Goal: Task Accomplishment & Management: Use online tool/utility

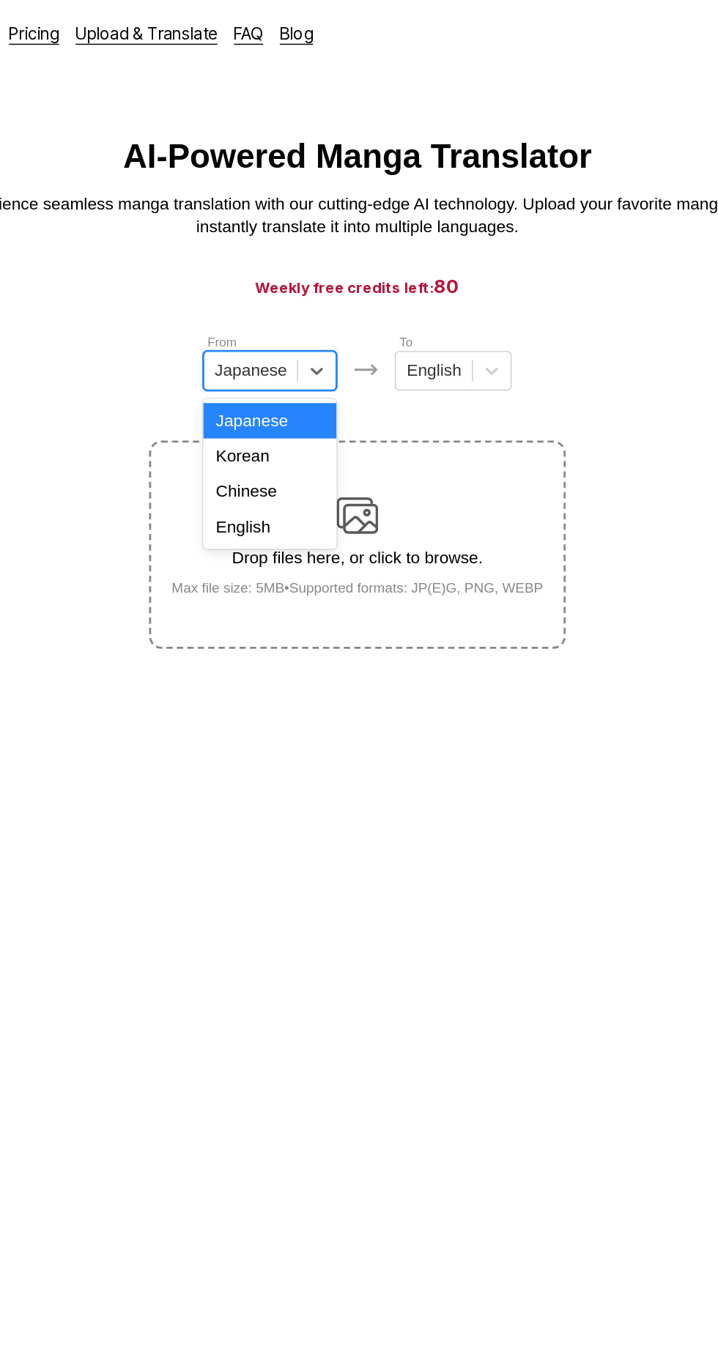
click at [327, 352] on div "Chinese" at bounding box center [298, 345] width 94 height 25
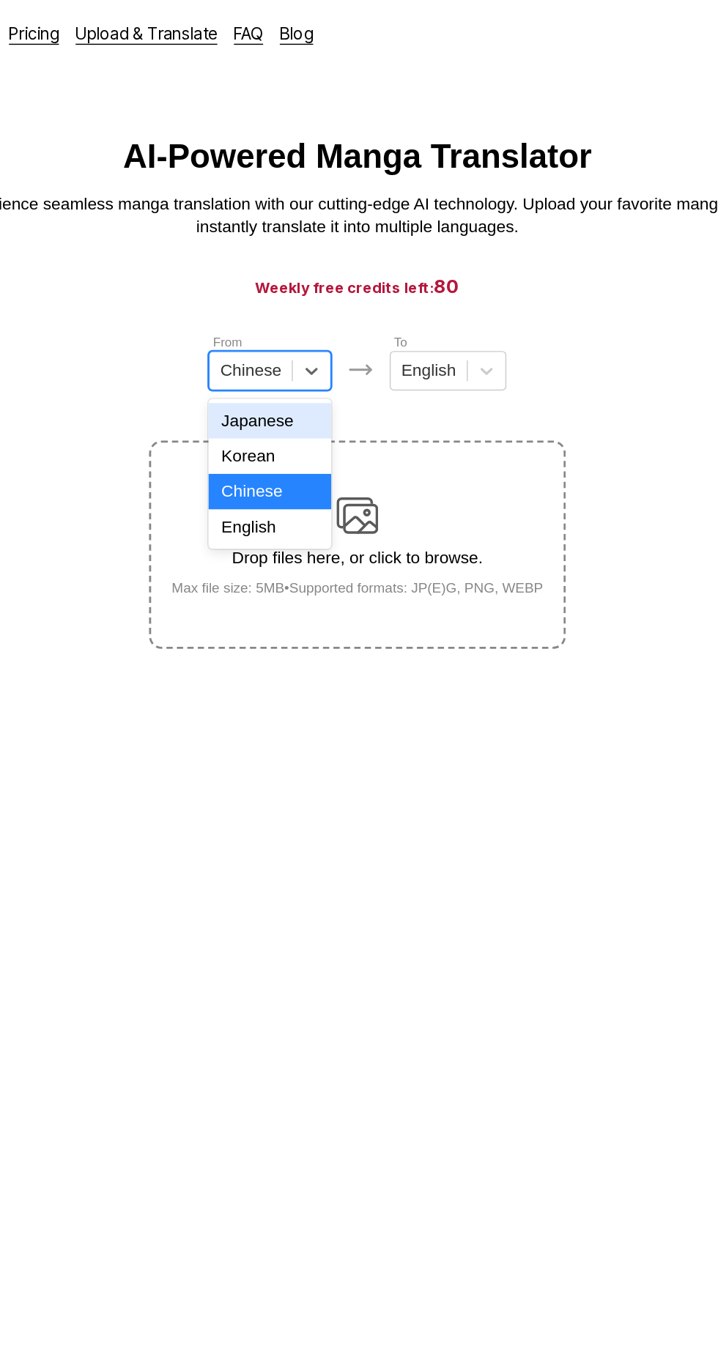
click at [326, 292] on div "Japanese" at bounding box center [297, 295] width 86 height 25
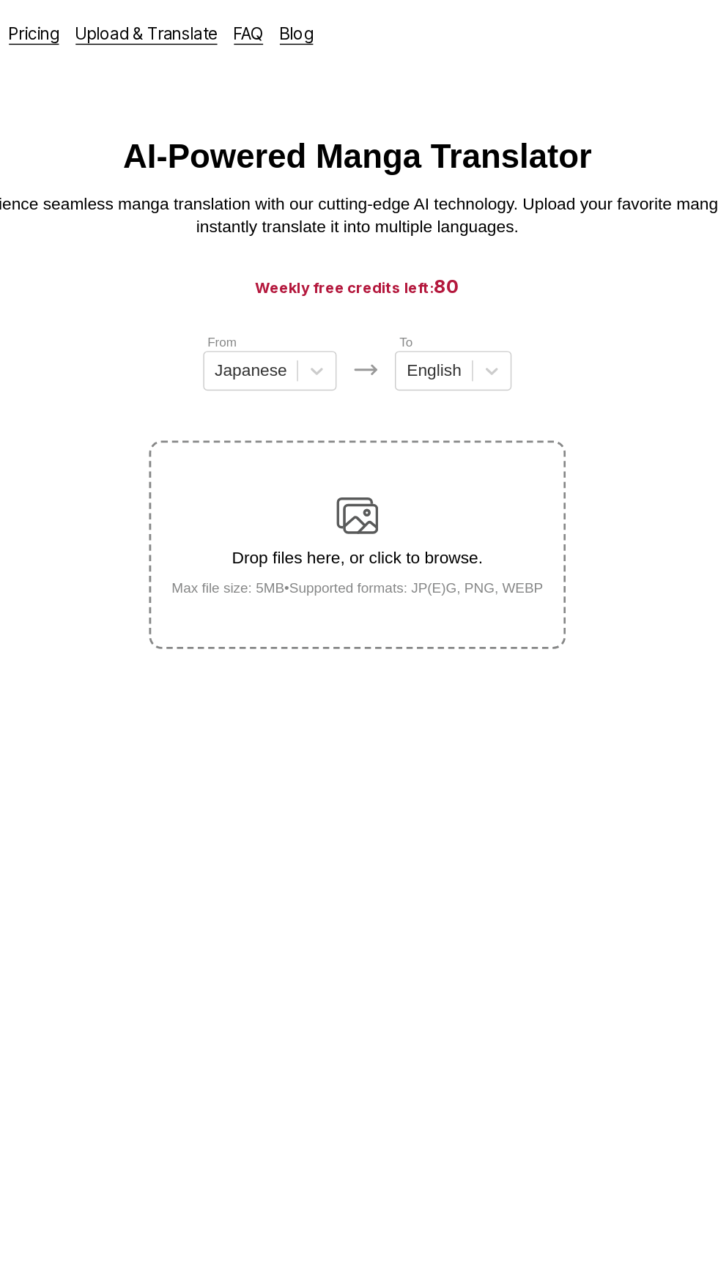
click at [412, 392] on p "Drop files here, or click to browse." at bounding box center [359, 392] width 285 height 13
click at [0, 0] on input "Drop files here, or click to browse. Max file size: 5MB • Supported formats: JP…" at bounding box center [0, 0] width 0 height 0
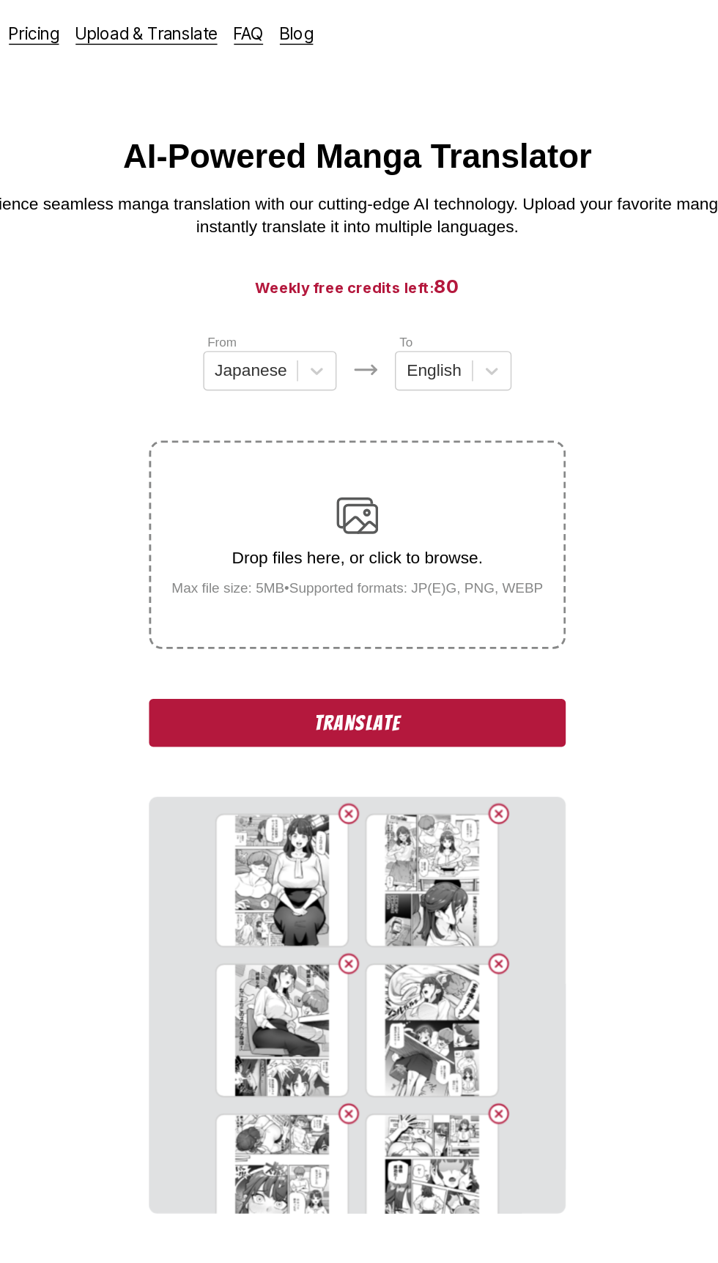
click at [478, 522] on button "Translate" at bounding box center [358, 509] width 293 height 34
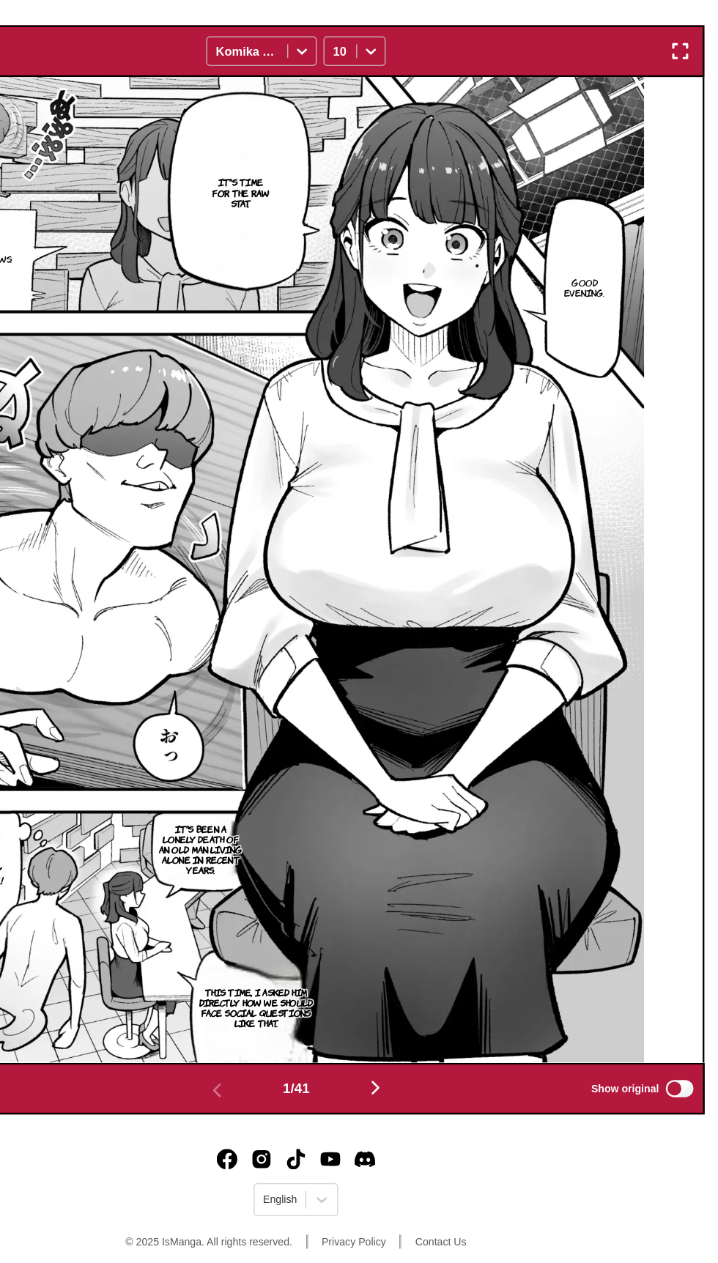
scroll to position [341, 0]
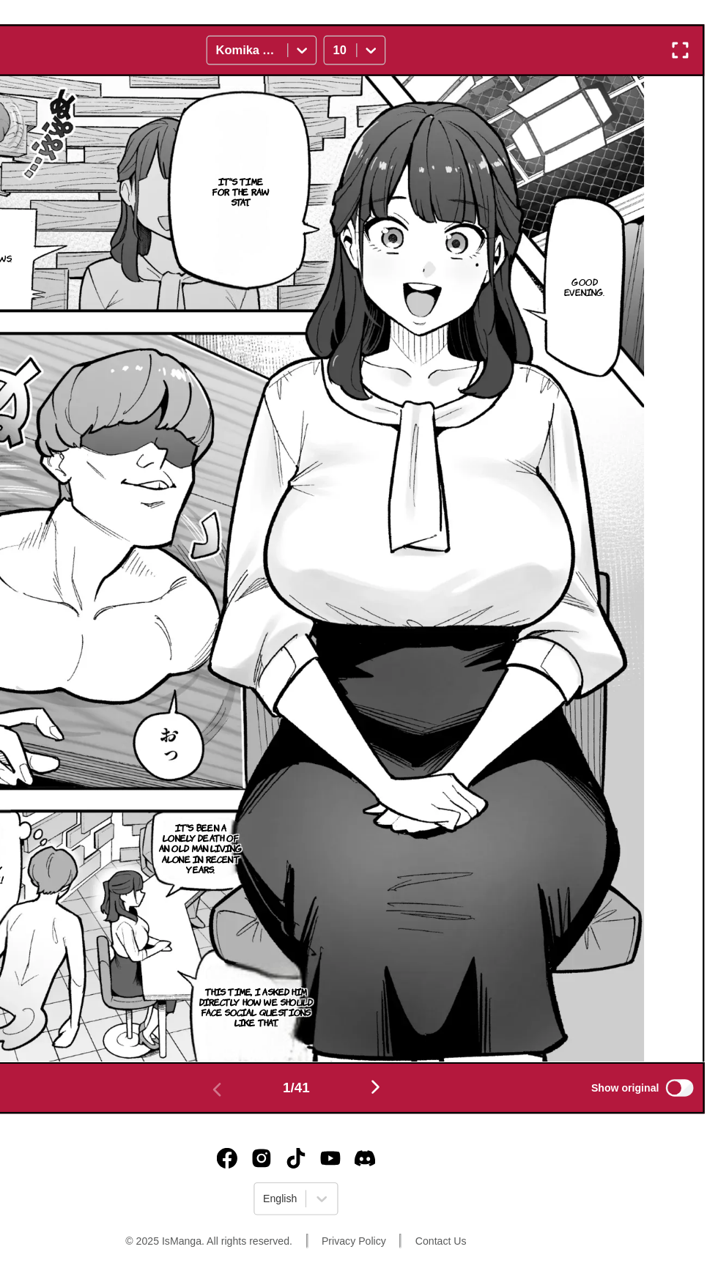
click at [686, 232] on img "button" at bounding box center [686, 225] width 18 height 18
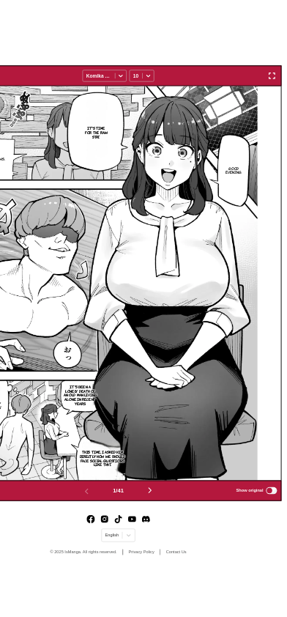
scroll to position [154, 0]
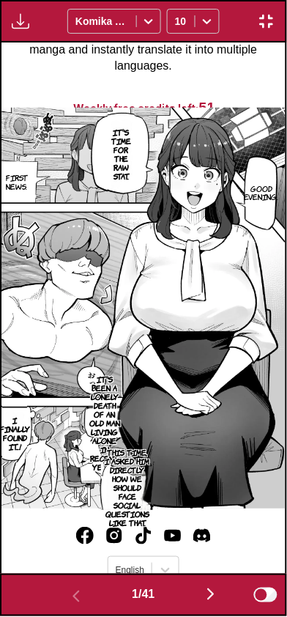
click at [217, 406] on img at bounding box center [143, 309] width 284 height 402
click at [198, 594] on button "button" at bounding box center [211, 595] width 88 height 21
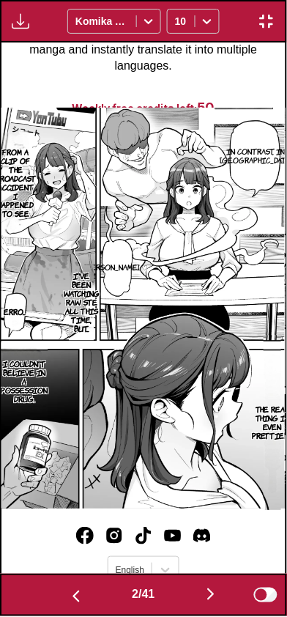
click at [211, 595] on img "button" at bounding box center [211, 595] width 18 height 18
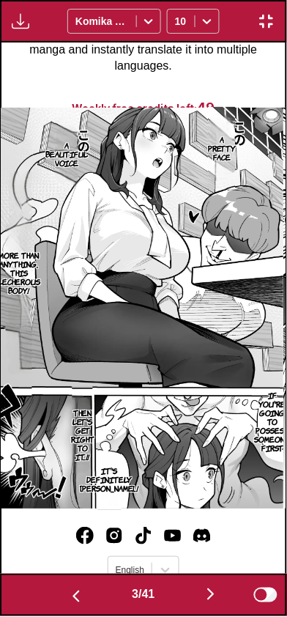
click at [211, 589] on img "button" at bounding box center [211, 595] width 18 height 18
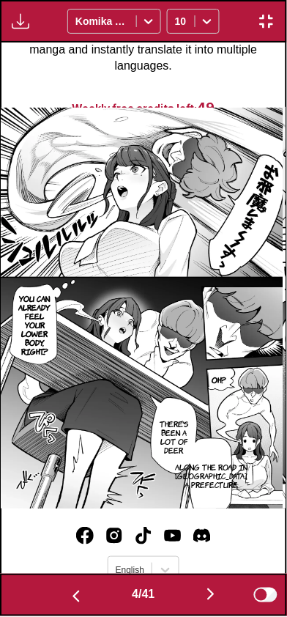
click at [202, 603] on button "button" at bounding box center [211, 595] width 88 height 21
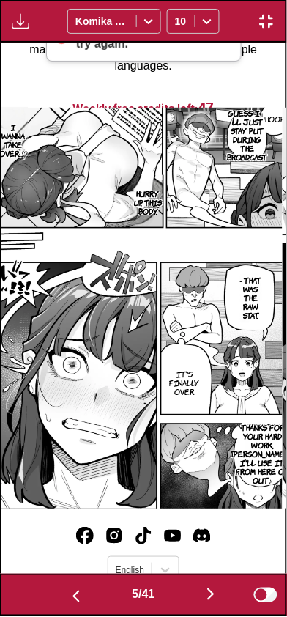
click at [215, 604] on button "button" at bounding box center [211, 595] width 88 height 21
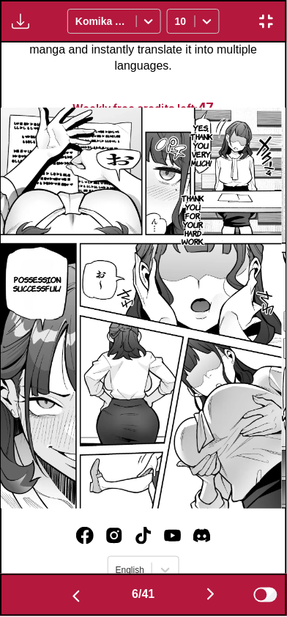
click at [212, 592] on img "button" at bounding box center [211, 595] width 18 height 18
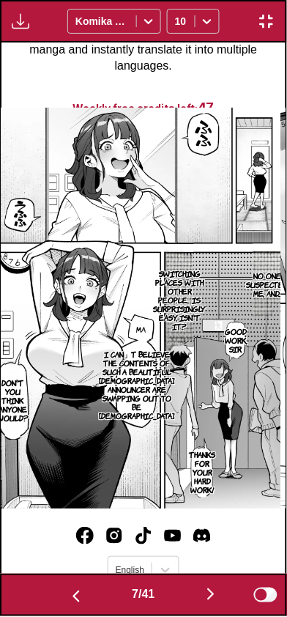
click at [204, 601] on button "button" at bounding box center [211, 595] width 88 height 21
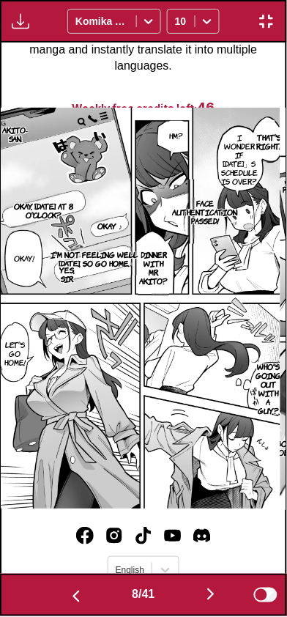
click at [70, 592] on img "button" at bounding box center [76, 597] width 18 height 18
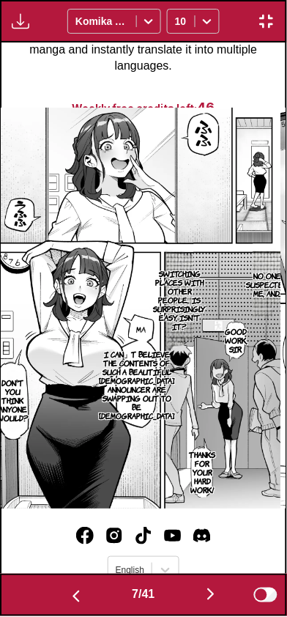
click at [78, 590] on img "button" at bounding box center [76, 597] width 18 height 18
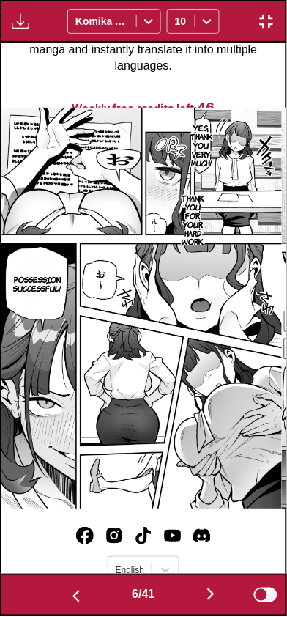
click at [79, 586] on button "button" at bounding box center [76, 595] width 88 height 21
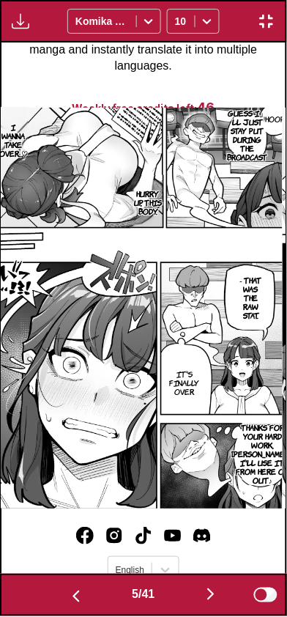
click at [81, 586] on button "button" at bounding box center [76, 595] width 88 height 21
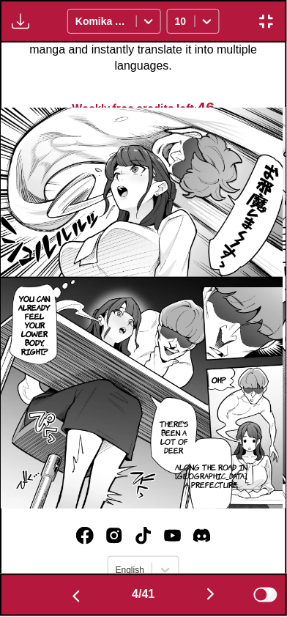
click at [201, 593] on button "button" at bounding box center [211, 595] width 88 height 21
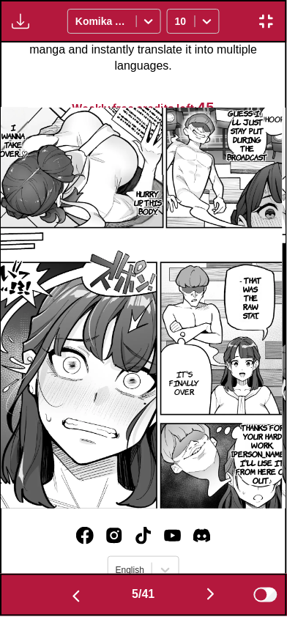
click at [207, 601] on img "button" at bounding box center [211, 595] width 18 height 18
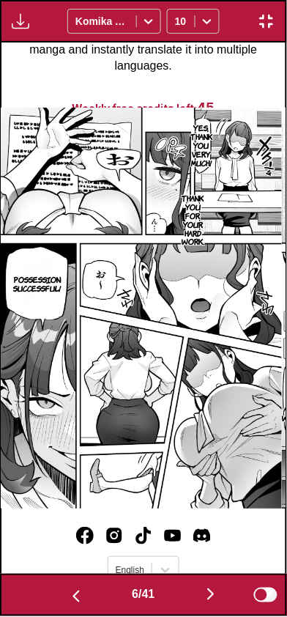
click at [204, 600] on button "button" at bounding box center [211, 595] width 88 height 21
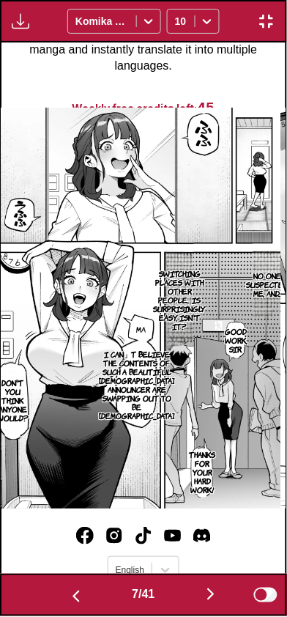
click at [199, 598] on button "button" at bounding box center [211, 595] width 88 height 21
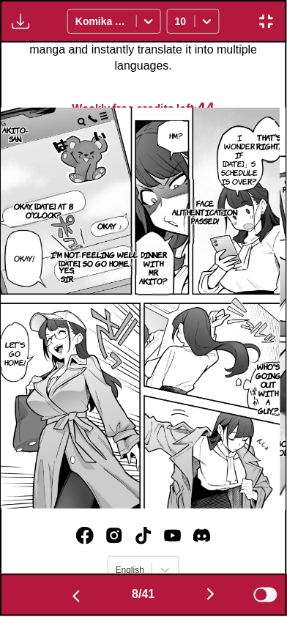
click at [196, 592] on button "button" at bounding box center [211, 595] width 88 height 21
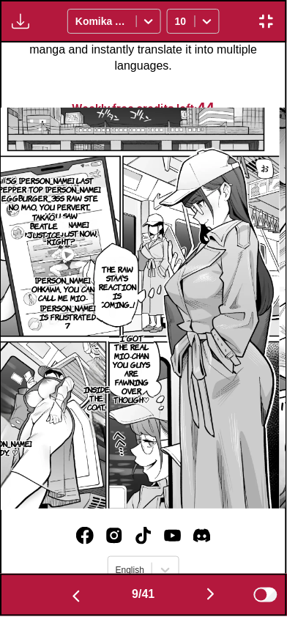
click at [68, 592] on img "button" at bounding box center [76, 597] width 18 height 18
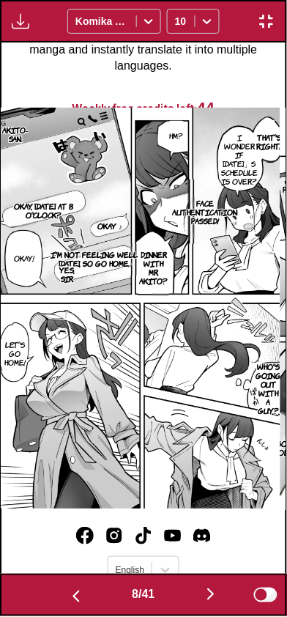
click at [210, 596] on img "button" at bounding box center [211, 595] width 18 height 18
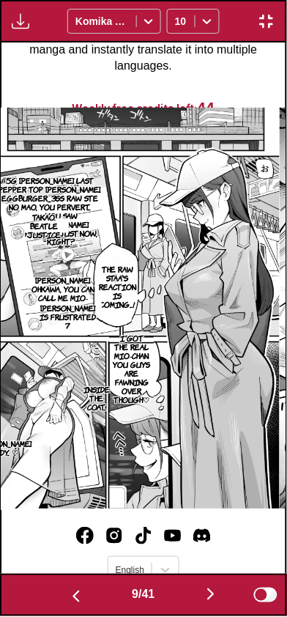
click at [204, 596] on button "button" at bounding box center [211, 595] width 88 height 21
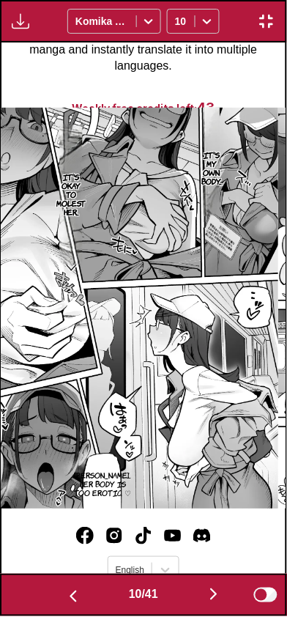
click at [201, 597] on button "button" at bounding box center [214, 595] width 88 height 21
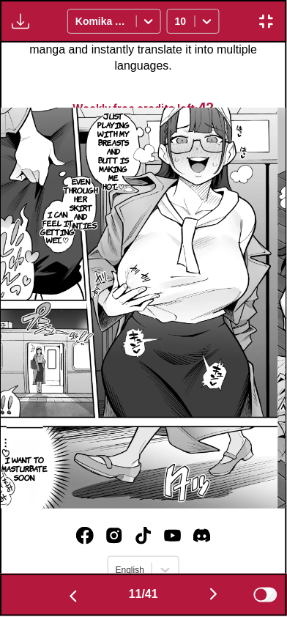
click at [204, 598] on button "button" at bounding box center [214, 595] width 88 height 21
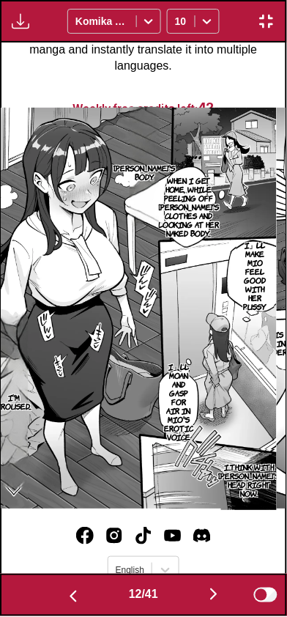
click at [73, 603] on img "button" at bounding box center [73, 597] width 18 height 18
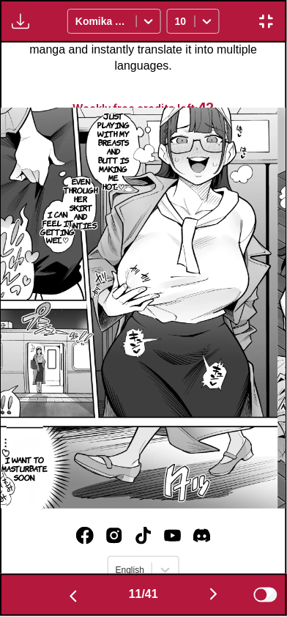
click at [212, 590] on img "button" at bounding box center [214, 595] width 18 height 18
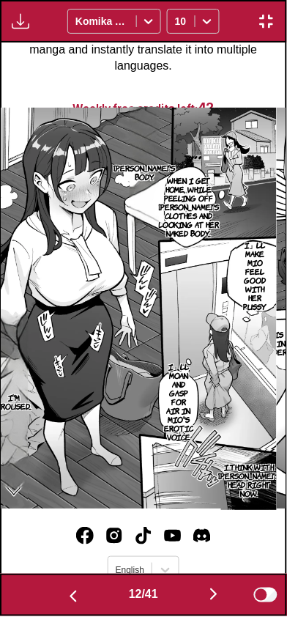
click at [211, 596] on img "button" at bounding box center [214, 595] width 18 height 18
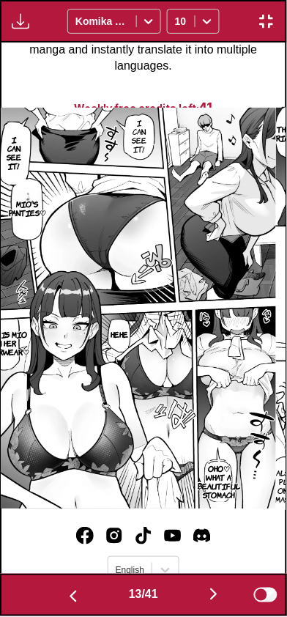
click at [209, 596] on img "button" at bounding box center [214, 595] width 18 height 18
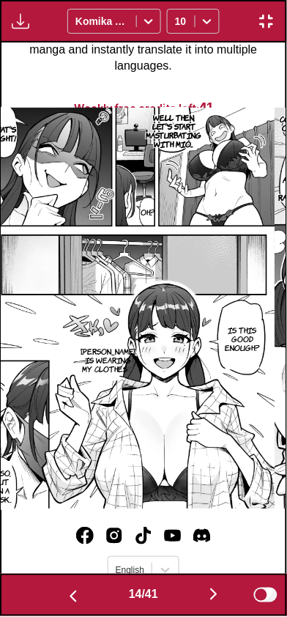
click at [207, 598] on button "button" at bounding box center [214, 595] width 88 height 21
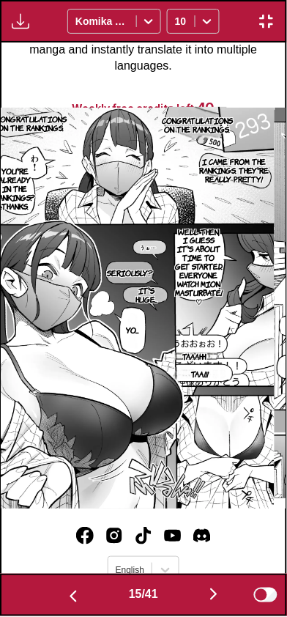
click at [207, 594] on button "button" at bounding box center [214, 595] width 88 height 21
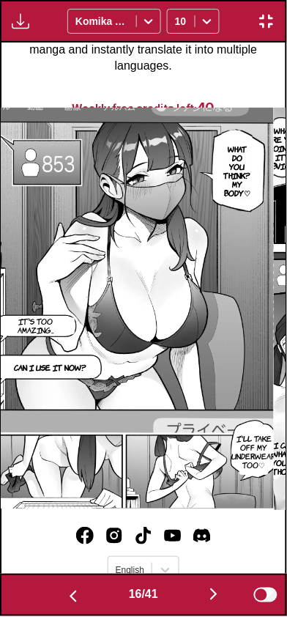
click at [204, 599] on button "button" at bounding box center [214, 595] width 88 height 21
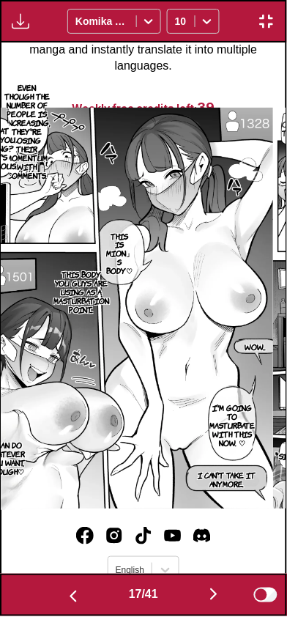
click at [212, 600] on img "button" at bounding box center [214, 595] width 18 height 18
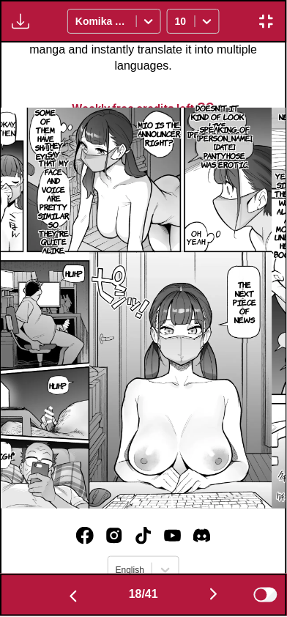
click at [208, 590] on button "button" at bounding box center [214, 595] width 88 height 21
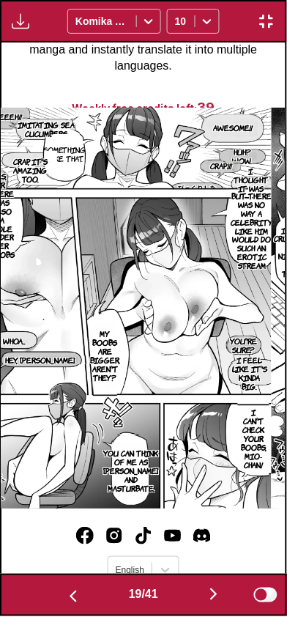
click at [215, 596] on img "button" at bounding box center [214, 595] width 18 height 18
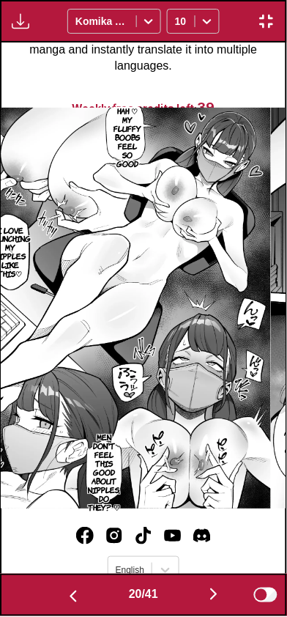
click at [212, 601] on img "button" at bounding box center [214, 595] width 18 height 18
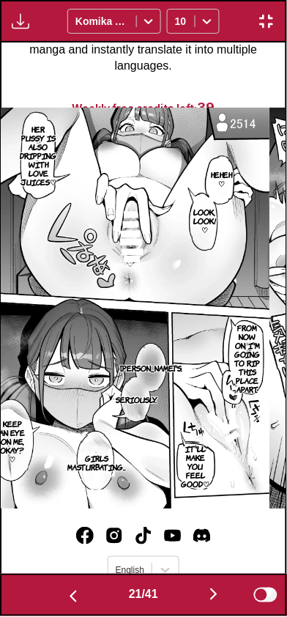
click at [204, 604] on button "button" at bounding box center [214, 595] width 88 height 21
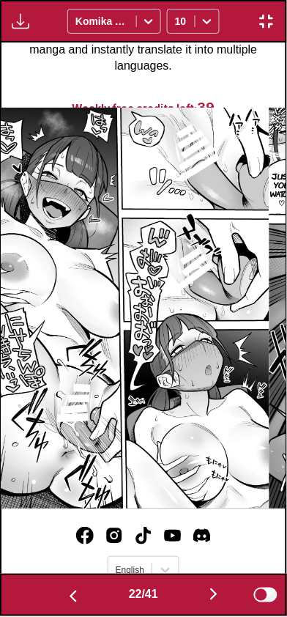
click at [208, 605] on button "button" at bounding box center [214, 595] width 88 height 21
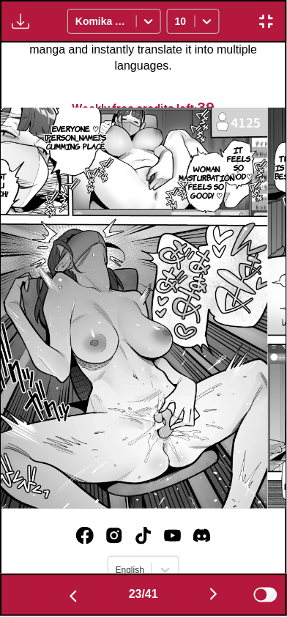
click at [198, 590] on button "button" at bounding box center [214, 595] width 88 height 21
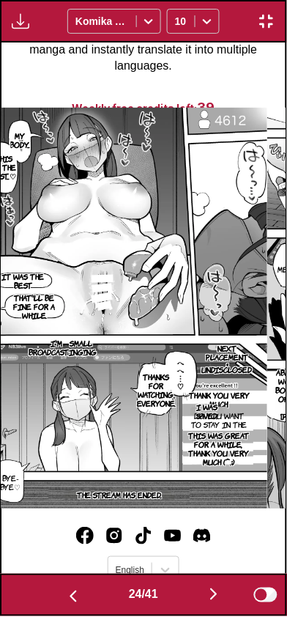
click at [199, 602] on button "button" at bounding box center [214, 595] width 88 height 21
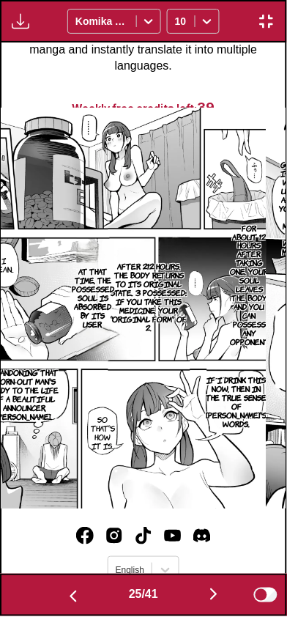
click at [205, 602] on button "button" at bounding box center [214, 595] width 88 height 21
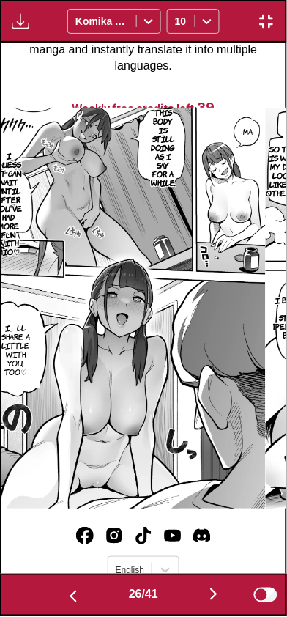
click at [71, 598] on img "button" at bounding box center [73, 597] width 18 height 18
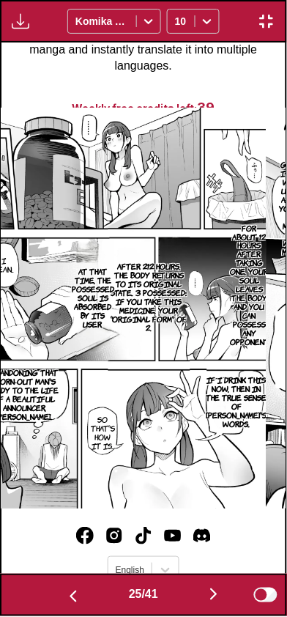
click at [196, 593] on button "button" at bounding box center [214, 595] width 88 height 21
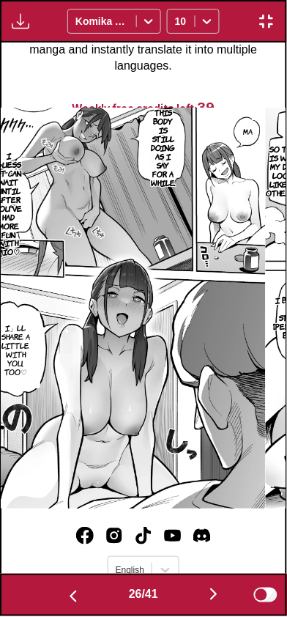
click at [205, 598] on button "button" at bounding box center [214, 595] width 88 height 21
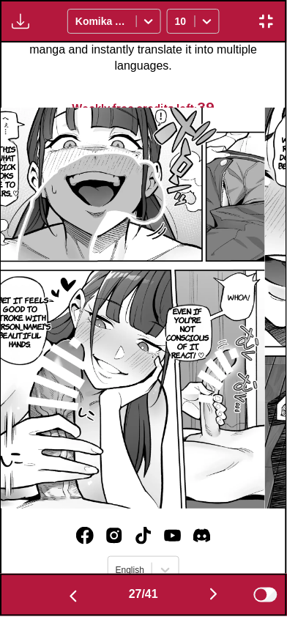
click at [205, 599] on button "button" at bounding box center [214, 595] width 88 height 21
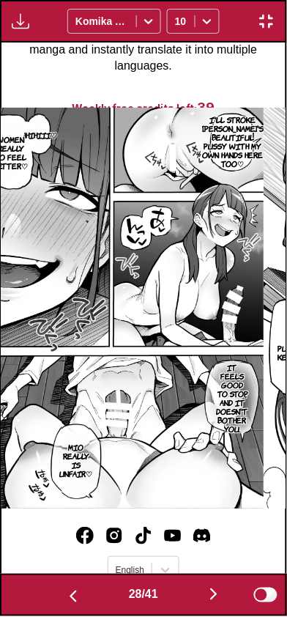
click at [212, 600] on img "button" at bounding box center [214, 595] width 18 height 18
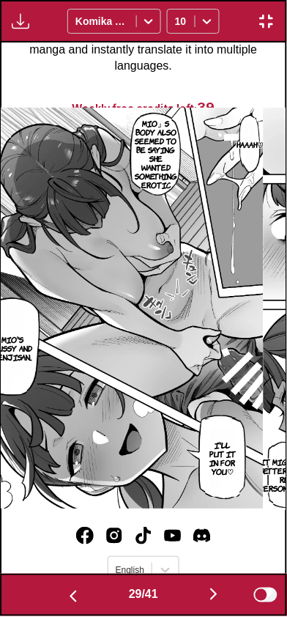
click at [215, 601] on img "button" at bounding box center [214, 595] width 18 height 18
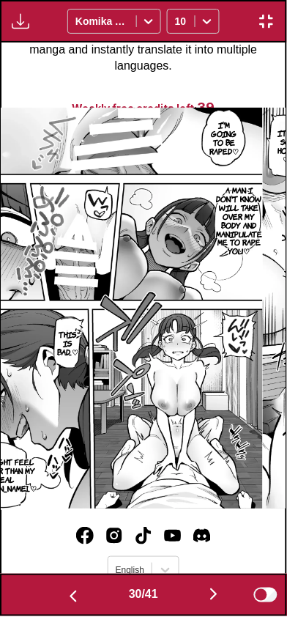
click at [212, 600] on img "button" at bounding box center [214, 595] width 18 height 18
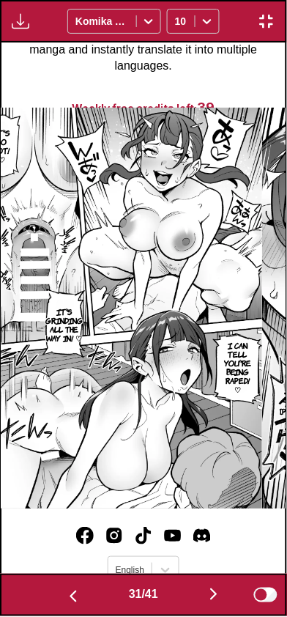
click at [211, 599] on img "button" at bounding box center [214, 595] width 18 height 18
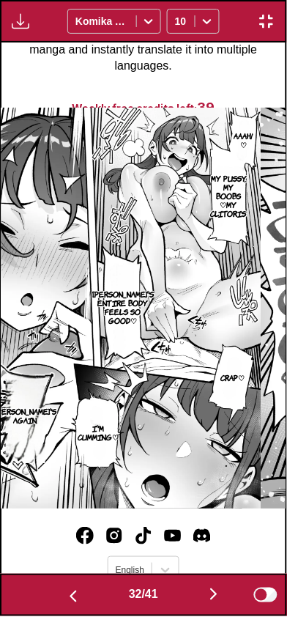
click at [195, 595] on button "button" at bounding box center [214, 595] width 88 height 21
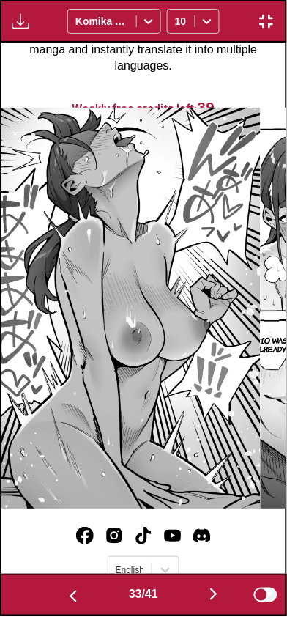
click at [207, 592] on button "button" at bounding box center [214, 595] width 88 height 21
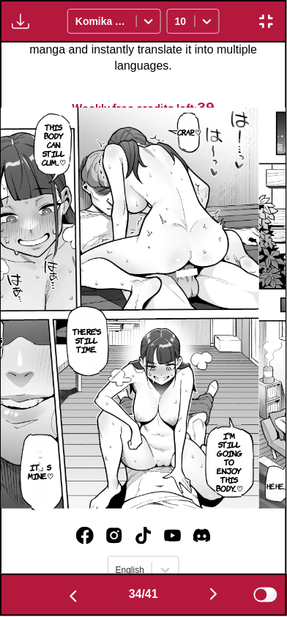
click at [207, 601] on button "button" at bounding box center [214, 595] width 88 height 21
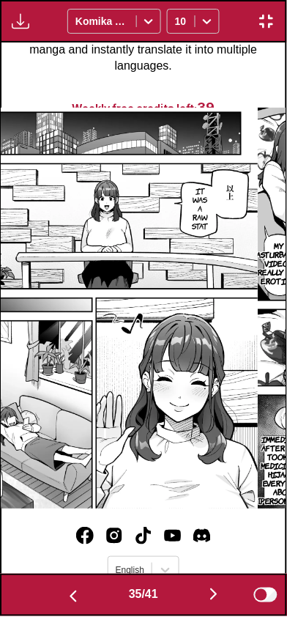
click at [208, 598] on button "button" at bounding box center [214, 595] width 88 height 21
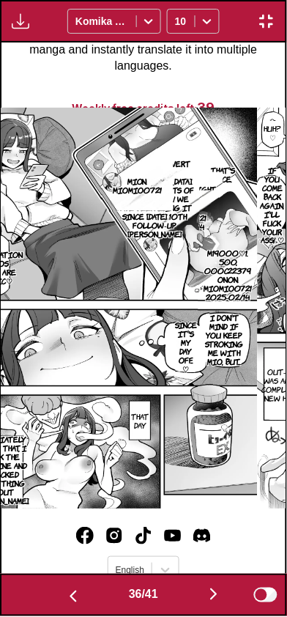
click at [206, 602] on button "button" at bounding box center [214, 595] width 88 height 21
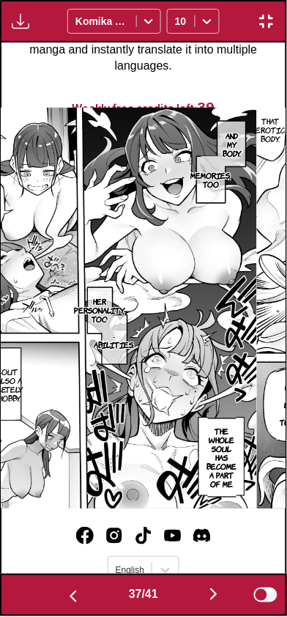
click at [215, 598] on img "button" at bounding box center [214, 595] width 18 height 18
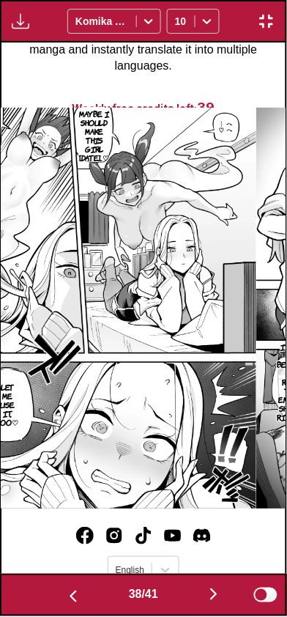
click at [210, 598] on img "button" at bounding box center [214, 595] width 18 height 18
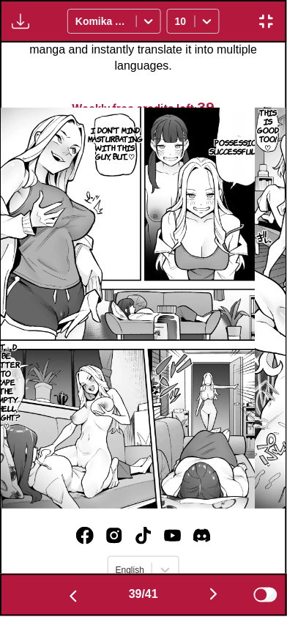
click at [209, 596] on img "button" at bounding box center [214, 595] width 18 height 18
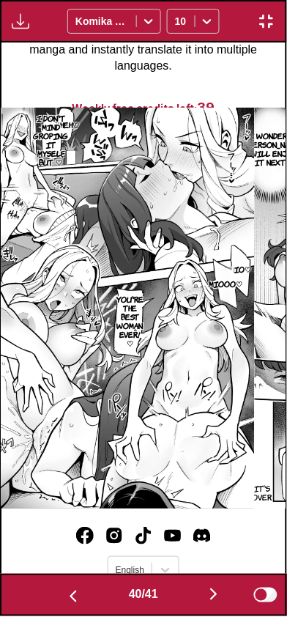
click at [219, 598] on img "button" at bounding box center [214, 595] width 18 height 18
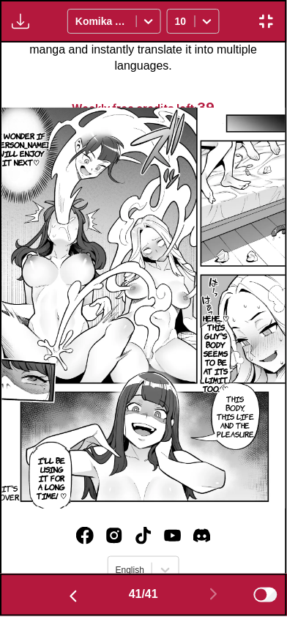
click at [59, 588] on button "button" at bounding box center [73, 595] width 88 height 21
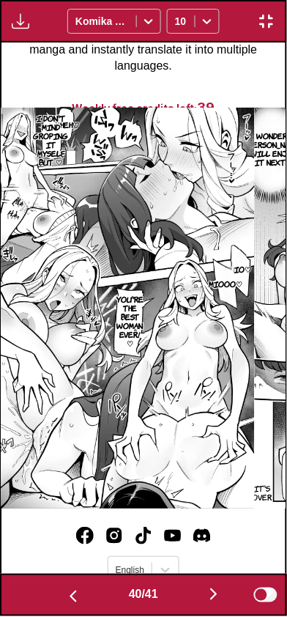
click at [55, 587] on button "button" at bounding box center [73, 595] width 88 height 21
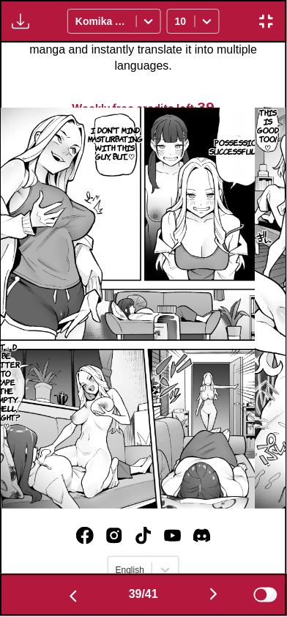
click at [56, 587] on button "button" at bounding box center [73, 595] width 88 height 21
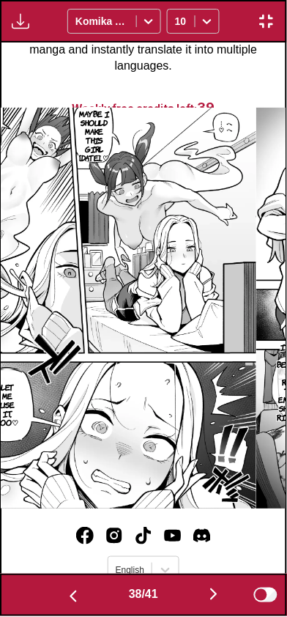
click at [226, 585] on button "button" at bounding box center [214, 595] width 88 height 21
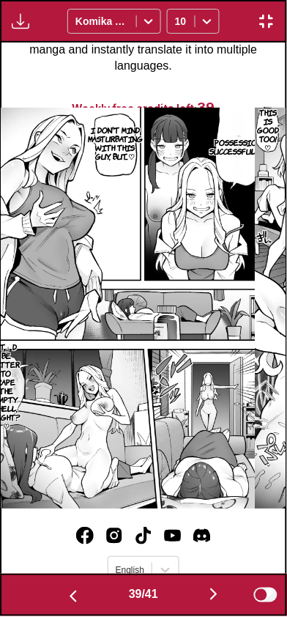
click at [55, 585] on button "button" at bounding box center [73, 595] width 88 height 21
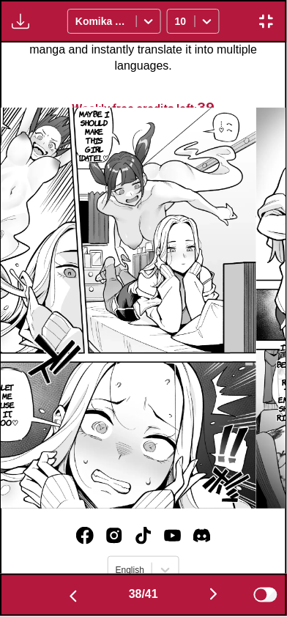
click at [59, 587] on button "button" at bounding box center [73, 595] width 88 height 21
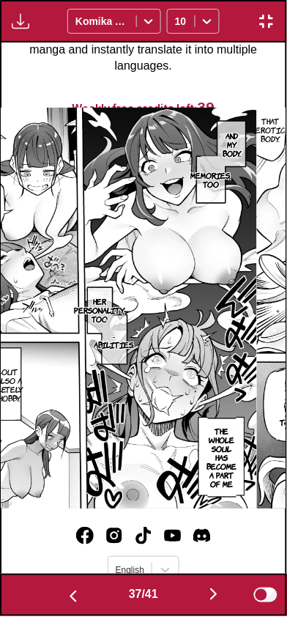
click at [60, 586] on button "button" at bounding box center [73, 595] width 88 height 21
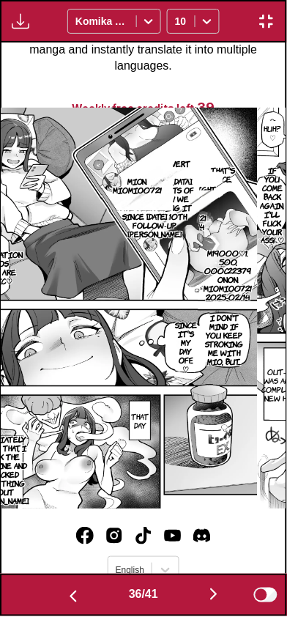
click at [56, 586] on button "button" at bounding box center [73, 595] width 88 height 21
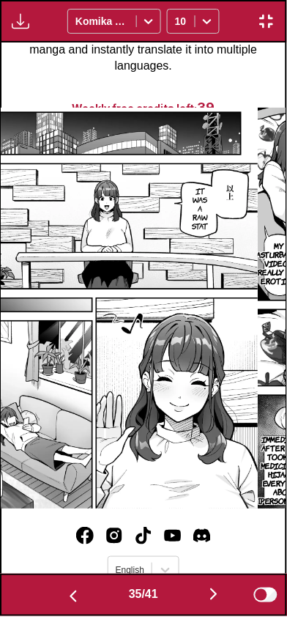
click at [56, 586] on button "button" at bounding box center [73, 595] width 88 height 21
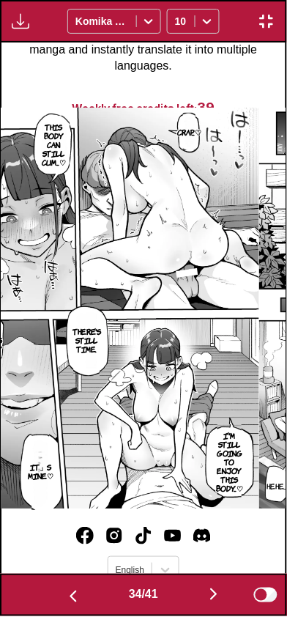
click at [56, 587] on button "button" at bounding box center [73, 595] width 88 height 21
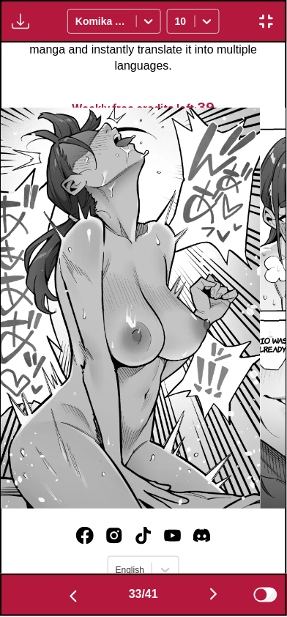
click at [55, 586] on button "button" at bounding box center [73, 595] width 88 height 21
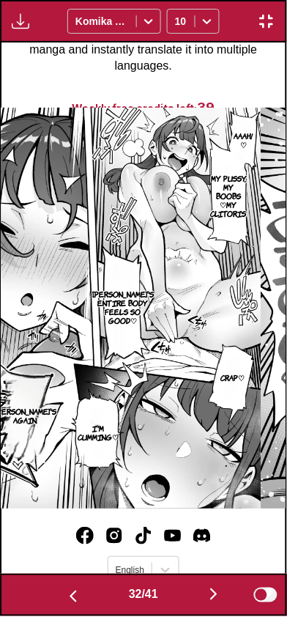
click at [53, 585] on button "button" at bounding box center [73, 595] width 88 height 21
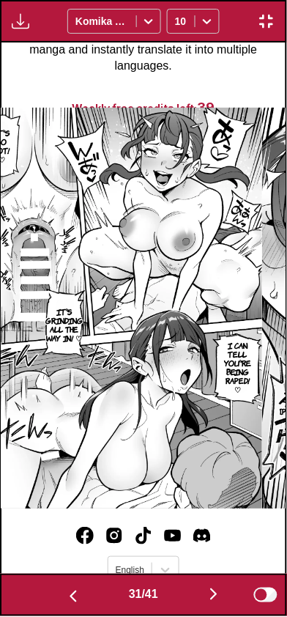
click at [62, 585] on button "button" at bounding box center [73, 595] width 88 height 21
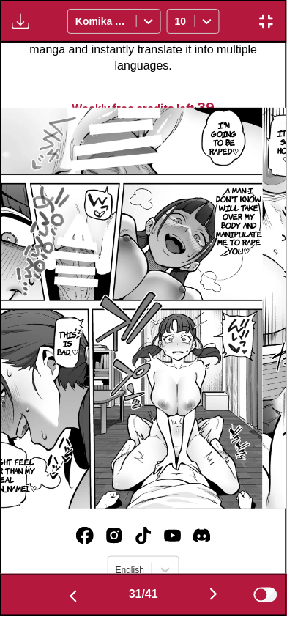
click at [56, 577] on div "31 / 41 Show original" at bounding box center [143, 595] width 287 height 42
click at [54, 586] on button "button" at bounding box center [73, 595] width 88 height 21
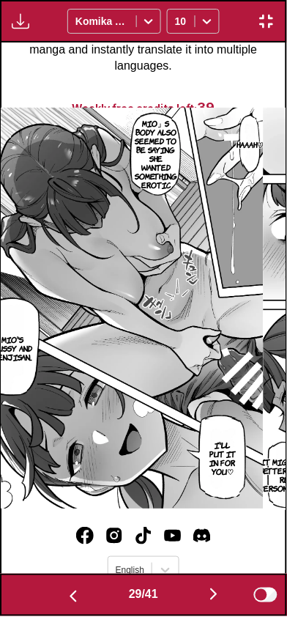
click at [57, 587] on button "button" at bounding box center [73, 595] width 88 height 21
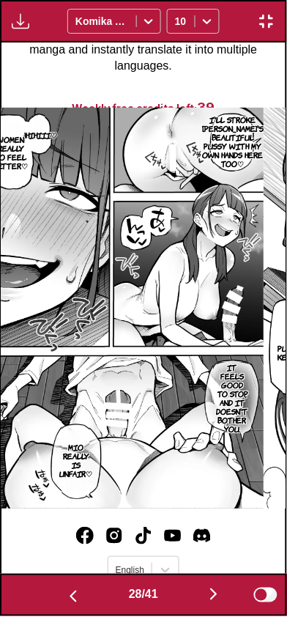
click at [57, 590] on button "button" at bounding box center [73, 595] width 88 height 21
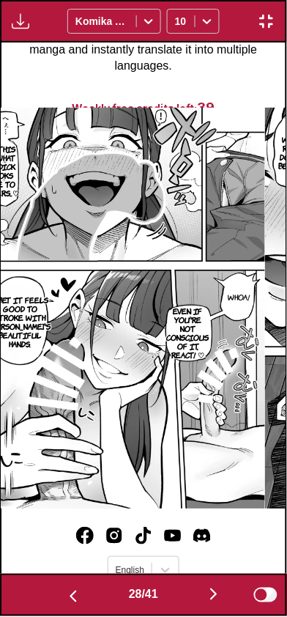
click at [53, 593] on button "button" at bounding box center [73, 595] width 88 height 21
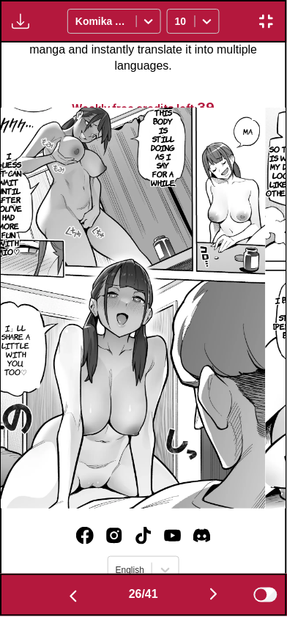
click at [53, 591] on button "button" at bounding box center [73, 595] width 88 height 21
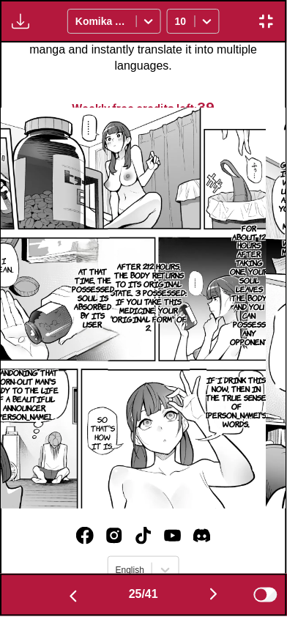
click at [48, 587] on button "button" at bounding box center [73, 595] width 88 height 21
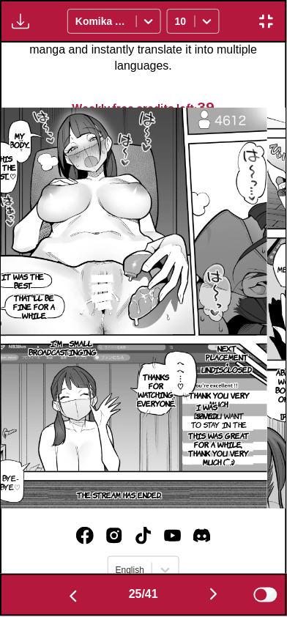
click at [51, 590] on button "button" at bounding box center [73, 595] width 88 height 21
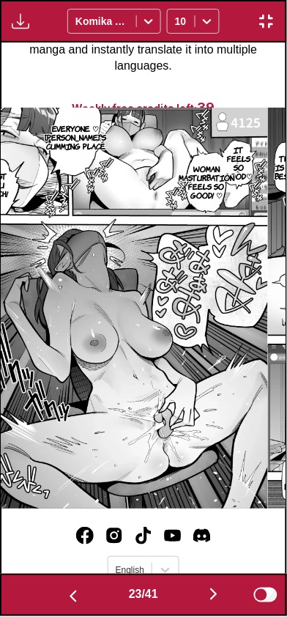
click at [51, 593] on button "button" at bounding box center [73, 595] width 88 height 21
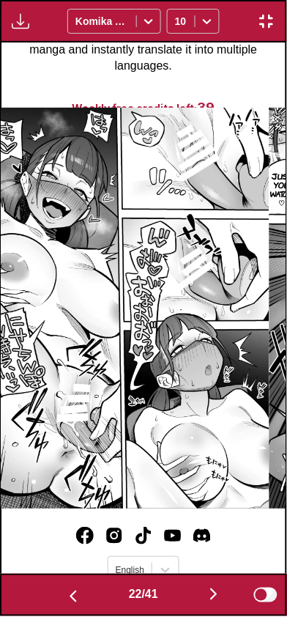
click at [52, 592] on button "button" at bounding box center [73, 595] width 88 height 21
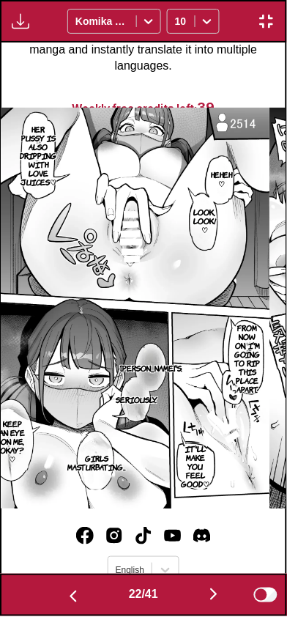
click at [52, 592] on button "button" at bounding box center [73, 595] width 88 height 21
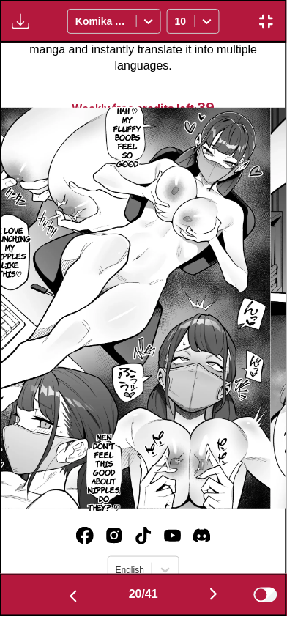
click at [53, 593] on button "button" at bounding box center [73, 595] width 88 height 21
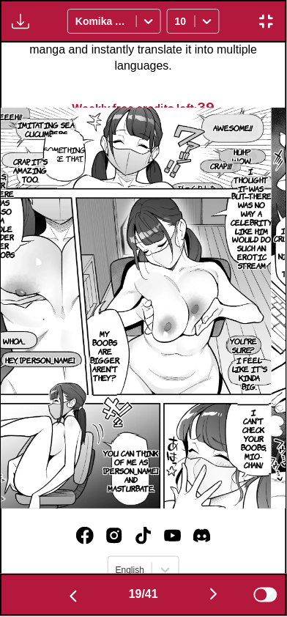
click at [50, 593] on button "button" at bounding box center [73, 595] width 88 height 21
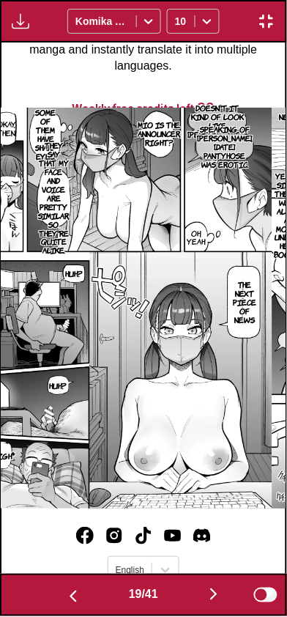
click at [50, 595] on button "button" at bounding box center [73, 595] width 88 height 21
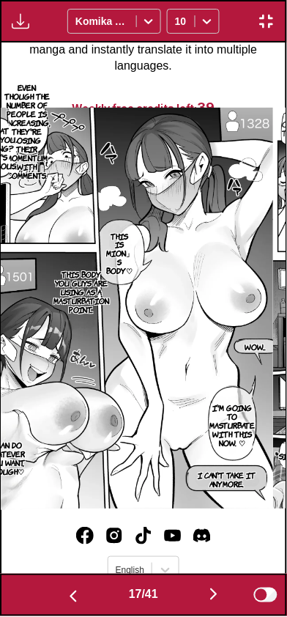
click at [46, 594] on button "button" at bounding box center [73, 595] width 88 height 21
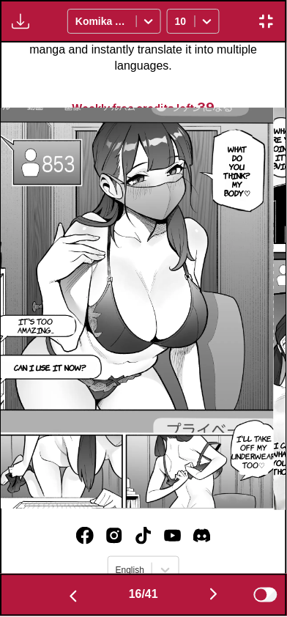
click at [45, 594] on button "button" at bounding box center [73, 595] width 88 height 21
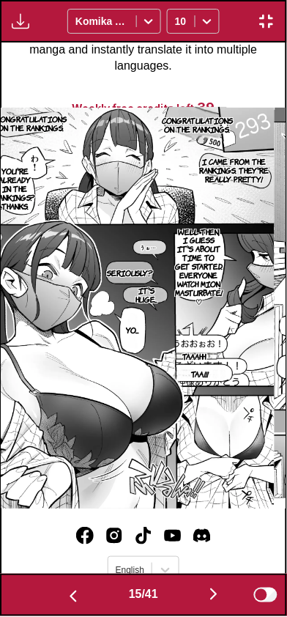
click at [45, 593] on button "button" at bounding box center [73, 595] width 88 height 21
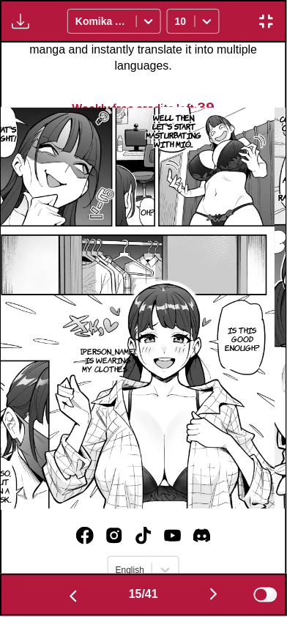
click at [43, 593] on button "button" at bounding box center [73, 595] width 88 height 21
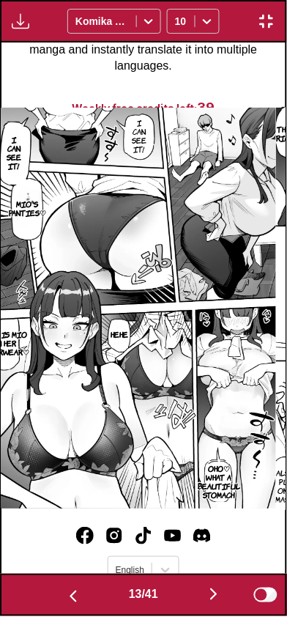
click at [44, 593] on button "button" at bounding box center [73, 595] width 88 height 21
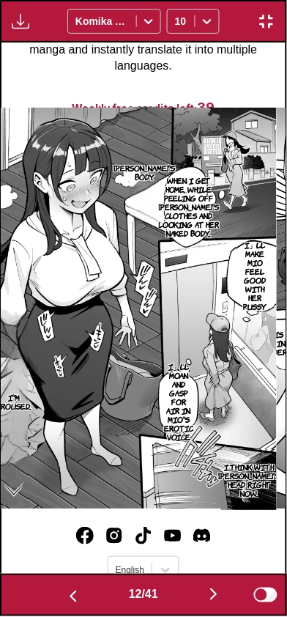
click at [42, 591] on button "button" at bounding box center [73, 595] width 88 height 21
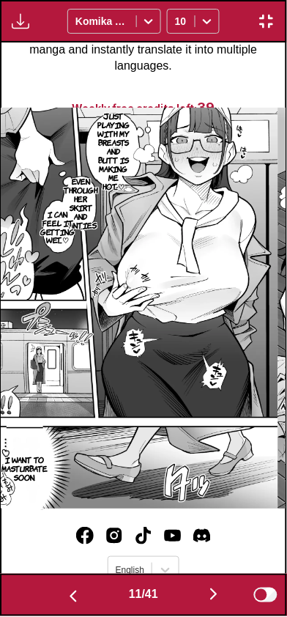
click at [47, 591] on button "button" at bounding box center [73, 595] width 88 height 21
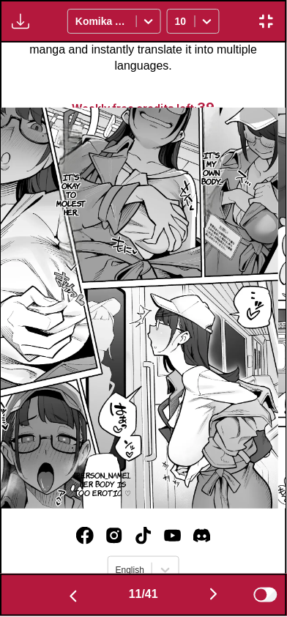
click at [48, 593] on button "button" at bounding box center [73, 595] width 88 height 21
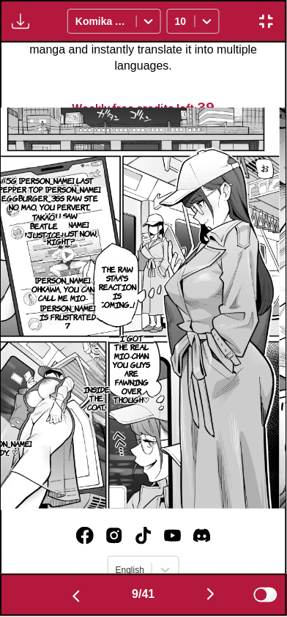
click at [48, 586] on button "button" at bounding box center [76, 595] width 88 height 21
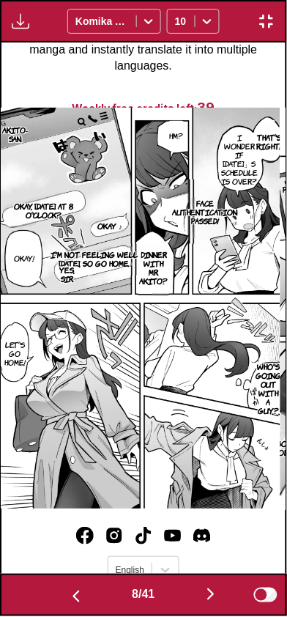
click at [212, 592] on img "button" at bounding box center [211, 595] width 18 height 18
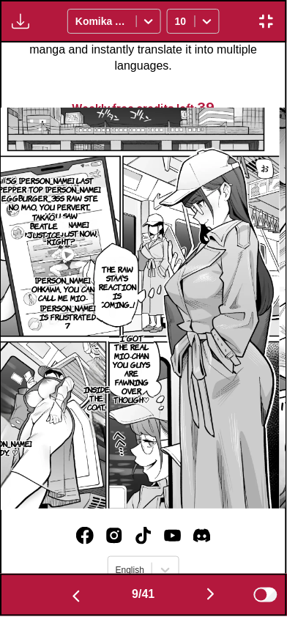
click at [207, 594] on img "button" at bounding box center [211, 595] width 18 height 18
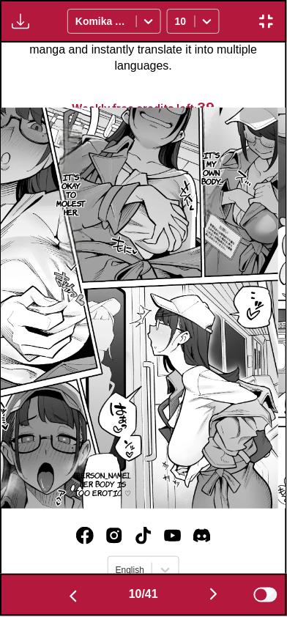
click at [78, 598] on img "button" at bounding box center [73, 597] width 18 height 18
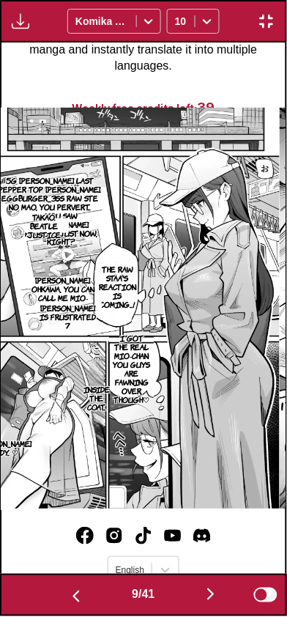
click at [70, 593] on img "button" at bounding box center [76, 597] width 18 height 18
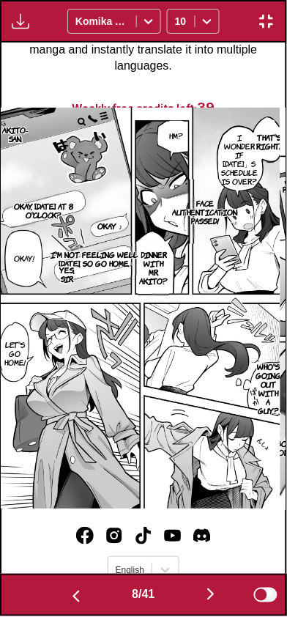
click at [67, 593] on img "button" at bounding box center [76, 597] width 18 height 18
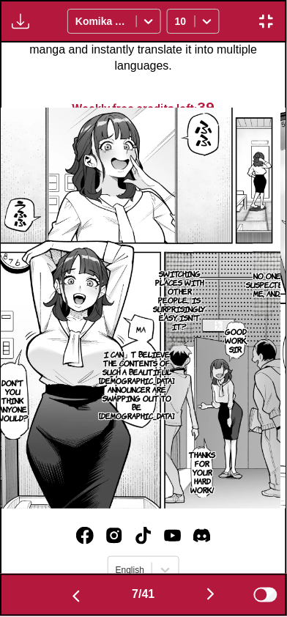
click at [67, 596] on img "button" at bounding box center [76, 597] width 18 height 18
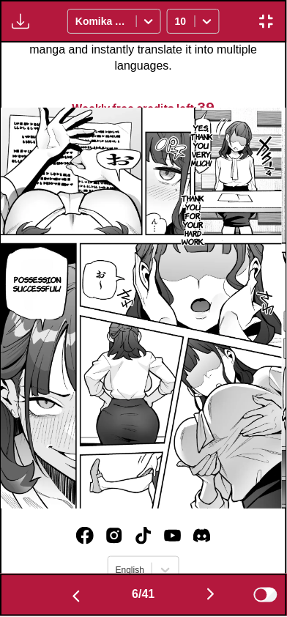
click at [63, 595] on button "button" at bounding box center [76, 595] width 88 height 21
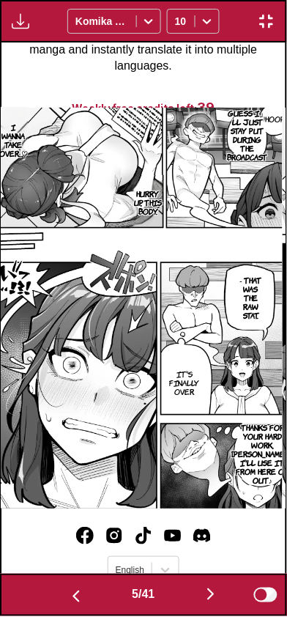
click at [67, 596] on img "button" at bounding box center [76, 597] width 18 height 18
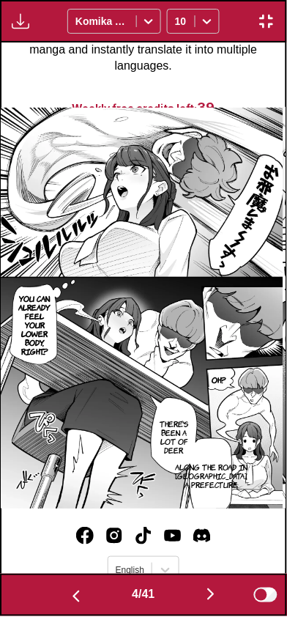
click at [74, 597] on img "button" at bounding box center [76, 597] width 18 height 18
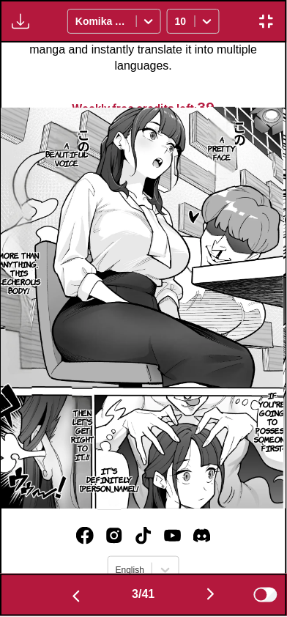
click at [70, 599] on img "button" at bounding box center [76, 597] width 18 height 18
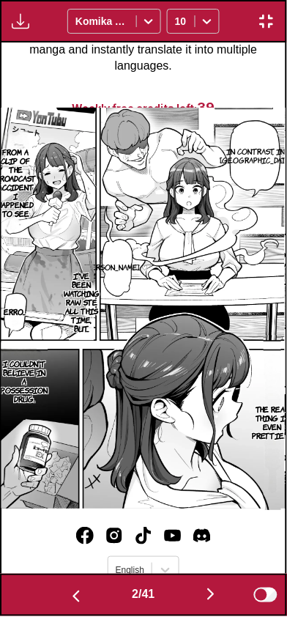
click at [67, 596] on img "button" at bounding box center [76, 597] width 18 height 18
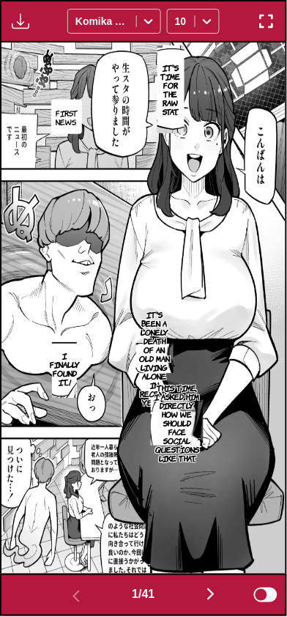
scroll to position [78, 0]
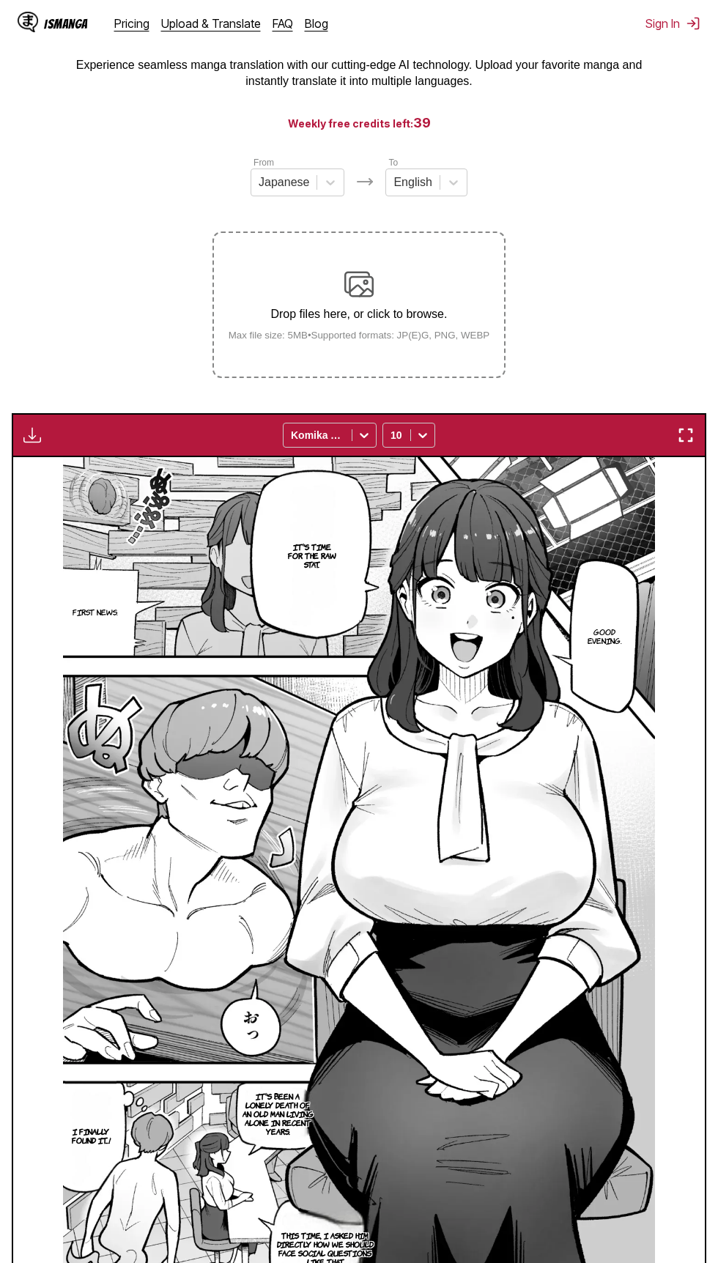
click at [697, 404] on section "From Japanese To English Drop files here, or click to browse. Max file size: 5M…" at bounding box center [359, 747] width 694 height 1184
click at [680, 434] on img "button" at bounding box center [686, 435] width 18 height 18
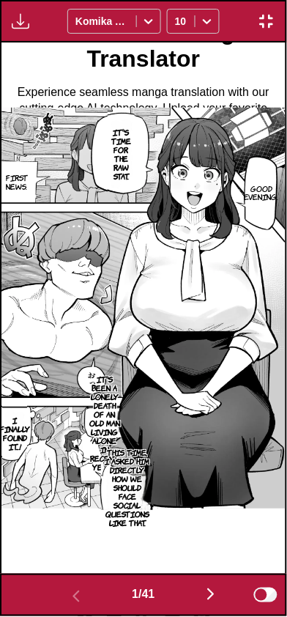
click at [207, 601] on img "button" at bounding box center [211, 595] width 18 height 18
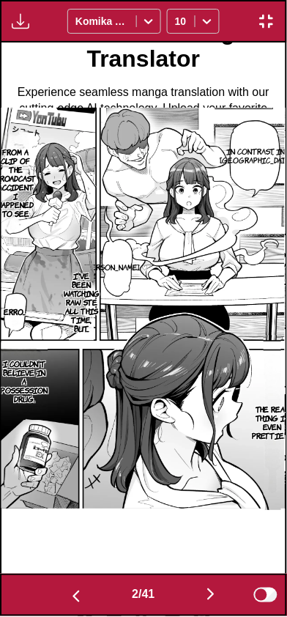
click at [197, 598] on button "button" at bounding box center [211, 595] width 88 height 21
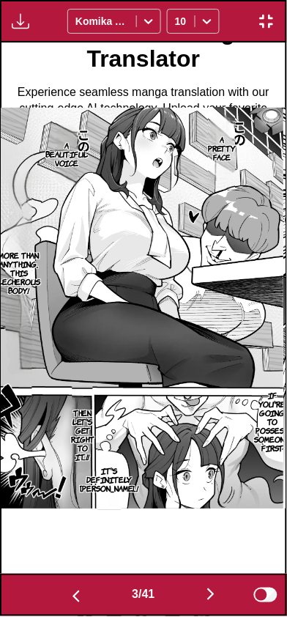
click at [187, 605] on button "button" at bounding box center [211, 595] width 88 height 21
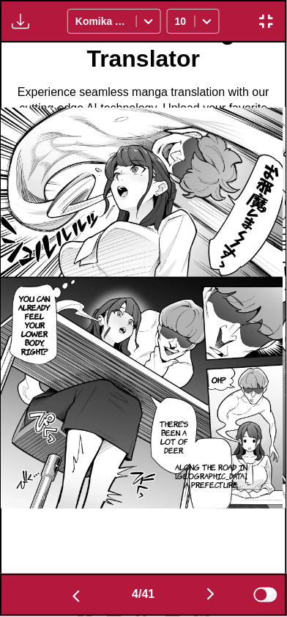
click at [97, 593] on button "button" at bounding box center [76, 595] width 88 height 21
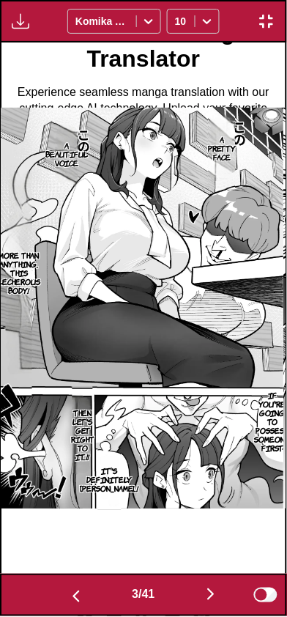
click at [179, 603] on button "button" at bounding box center [211, 595] width 88 height 21
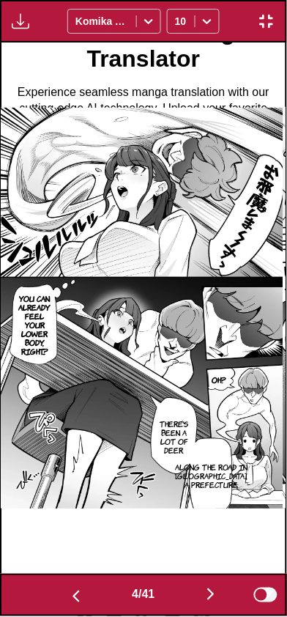
click at [177, 601] on button "button" at bounding box center [211, 595] width 88 height 21
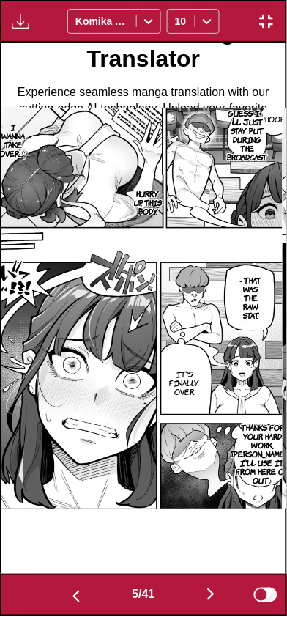
click at [179, 602] on button "button" at bounding box center [211, 595] width 88 height 21
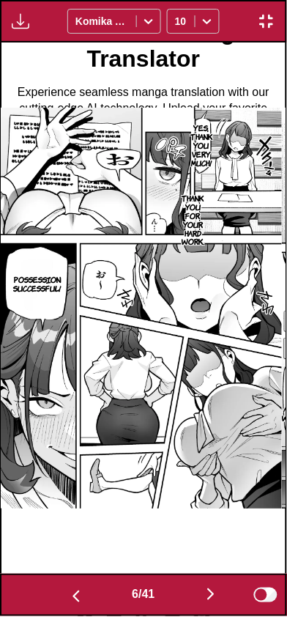
click at [179, 600] on button "button" at bounding box center [211, 595] width 88 height 21
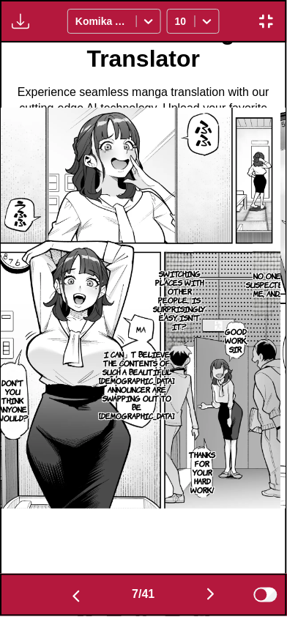
click at [177, 601] on button "button" at bounding box center [211, 595] width 88 height 21
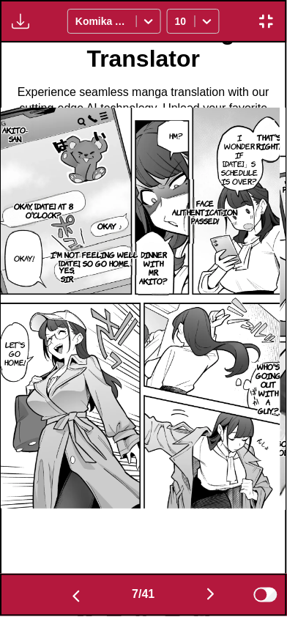
click at [179, 599] on button "button" at bounding box center [211, 595] width 88 height 21
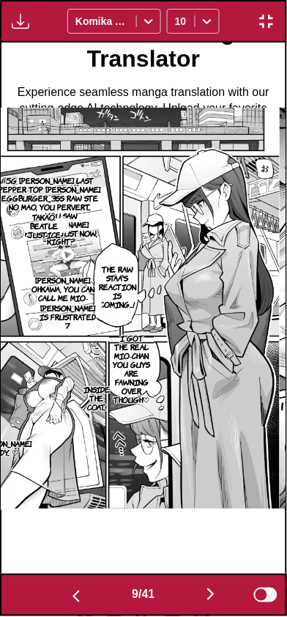
click at [179, 598] on button "button" at bounding box center [211, 595] width 88 height 21
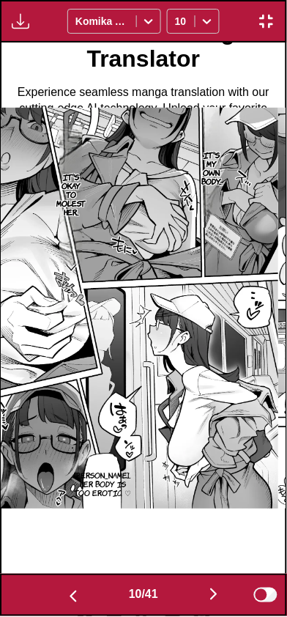
click at [182, 601] on button "button" at bounding box center [214, 595] width 88 height 21
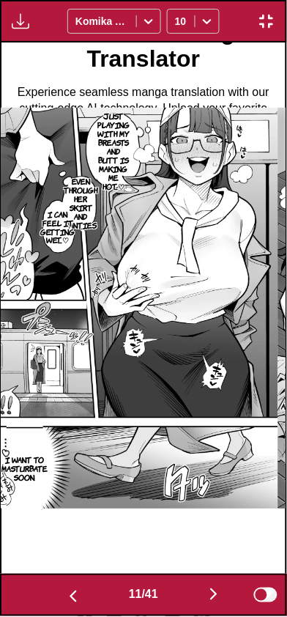
click at [188, 602] on button "button" at bounding box center [214, 595] width 88 height 21
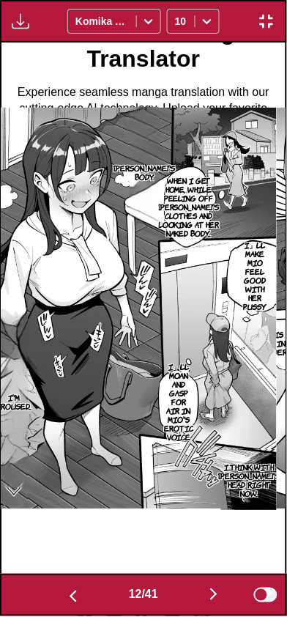
click at [193, 604] on button "button" at bounding box center [214, 595] width 88 height 21
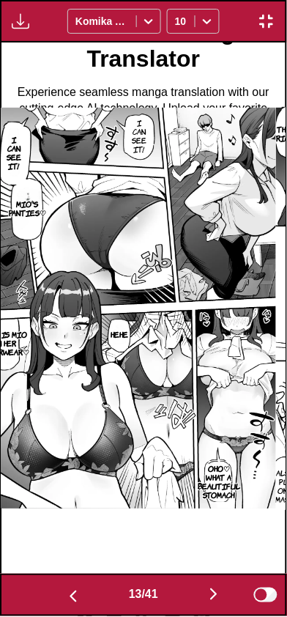
click at [197, 606] on button "button" at bounding box center [214, 595] width 88 height 21
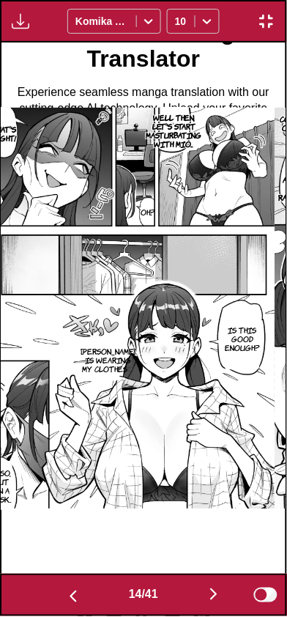
click at [196, 606] on button "button" at bounding box center [214, 595] width 88 height 21
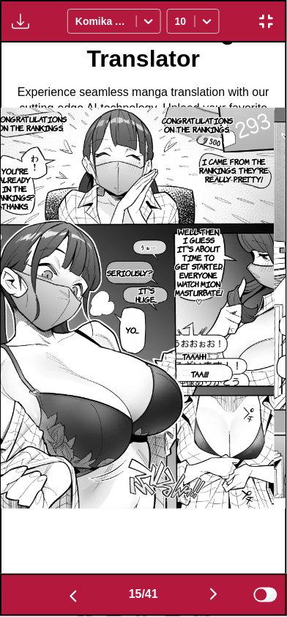
click at [197, 604] on button "button" at bounding box center [214, 595] width 88 height 21
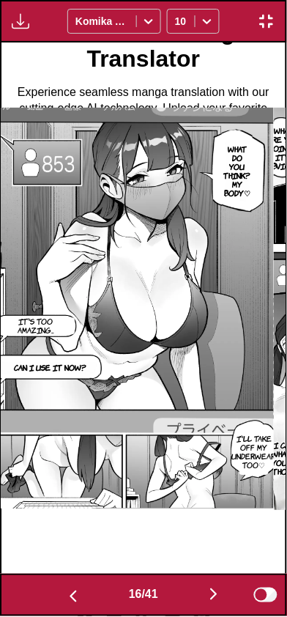
click at [196, 601] on button "button" at bounding box center [214, 595] width 88 height 21
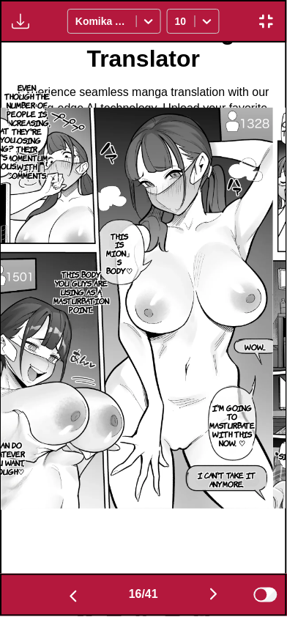
click at [197, 601] on button "button" at bounding box center [214, 595] width 88 height 21
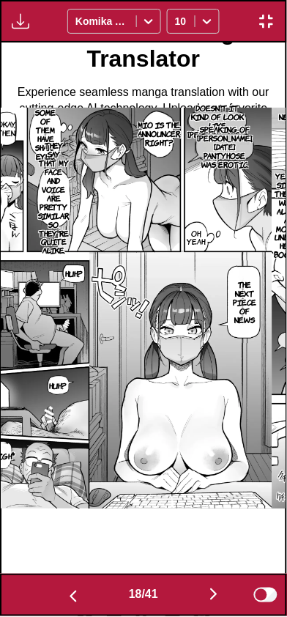
click at [198, 598] on button "button" at bounding box center [214, 595] width 88 height 21
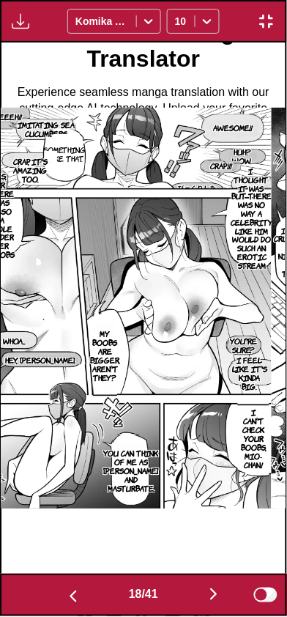
click at [197, 601] on button "button" at bounding box center [214, 595] width 88 height 21
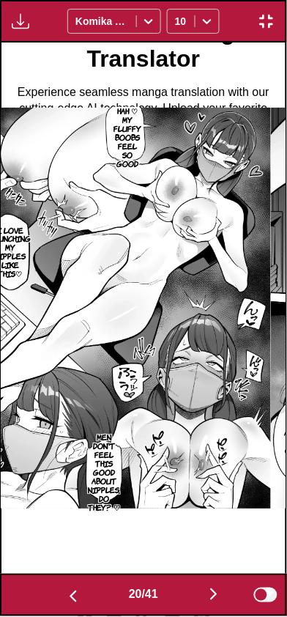
click at [198, 601] on button "button" at bounding box center [214, 595] width 88 height 21
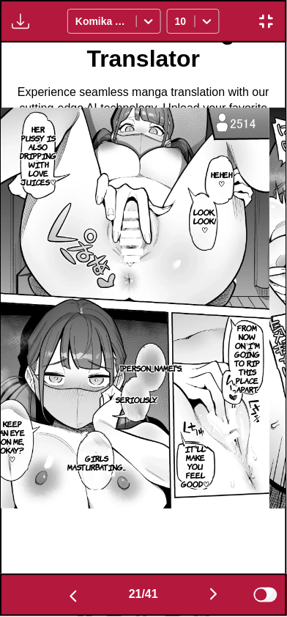
click at [197, 599] on button "button" at bounding box center [214, 595] width 88 height 21
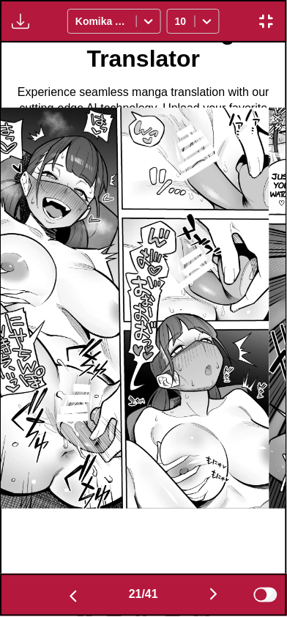
click at [197, 600] on button "button" at bounding box center [214, 595] width 88 height 21
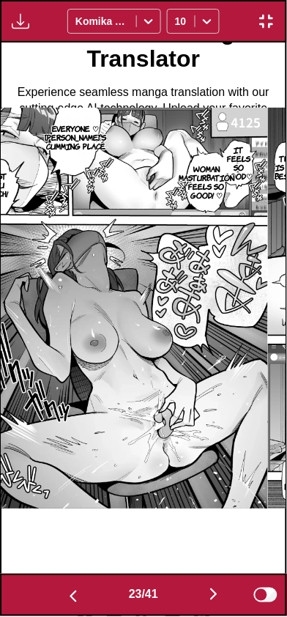
click at [197, 601] on button "button" at bounding box center [214, 595] width 88 height 21
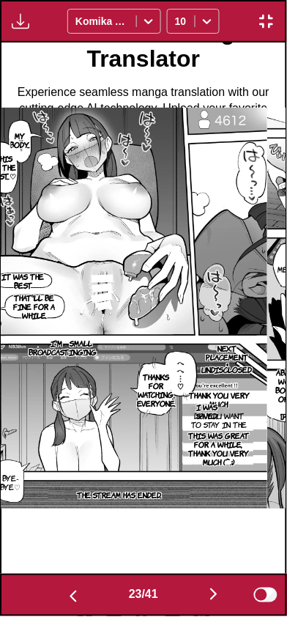
click at [199, 598] on button "button" at bounding box center [214, 595] width 88 height 21
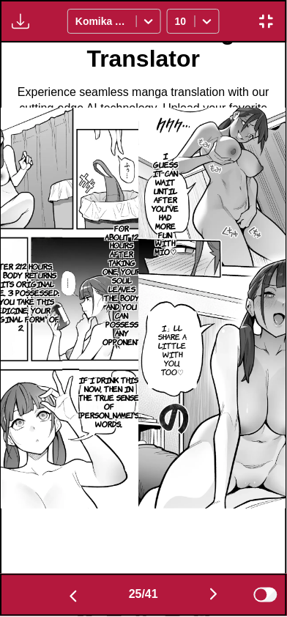
click at [199, 599] on button "button" at bounding box center [214, 595] width 88 height 21
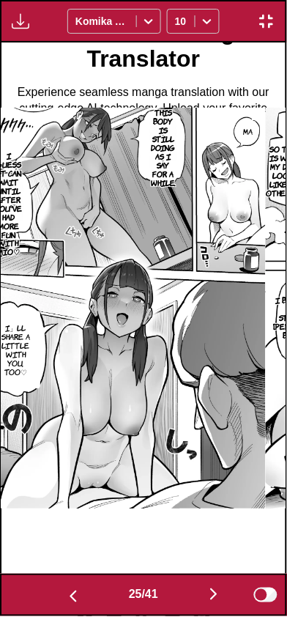
click at [197, 600] on button "button" at bounding box center [214, 595] width 88 height 21
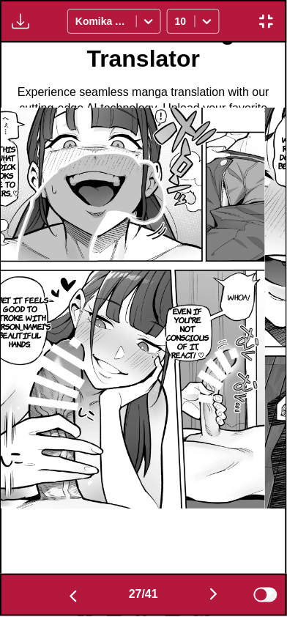
click at [199, 598] on button "button" at bounding box center [214, 595] width 88 height 21
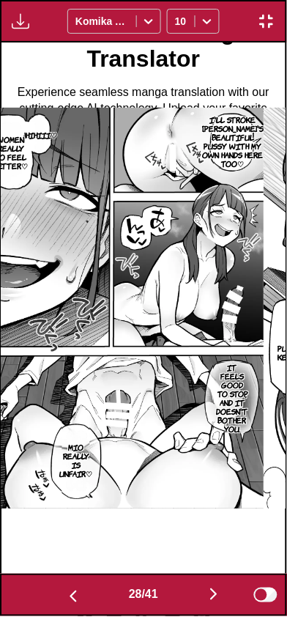
click at [199, 598] on button "button" at bounding box center [214, 595] width 88 height 21
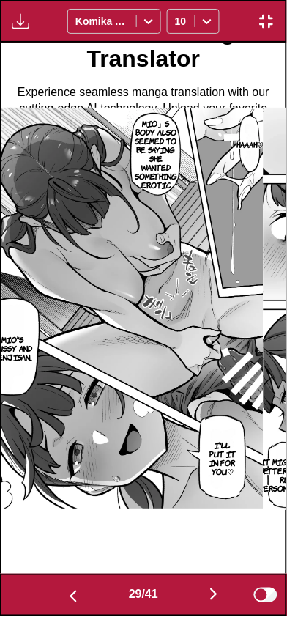
click at [199, 600] on button "button" at bounding box center [214, 595] width 88 height 21
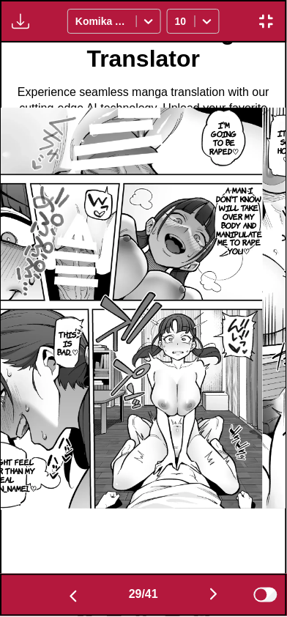
click at [198, 599] on button "button" at bounding box center [214, 595] width 88 height 21
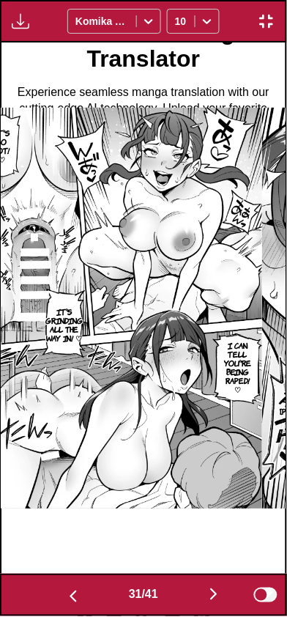
click at [196, 601] on button "button" at bounding box center [214, 595] width 88 height 21
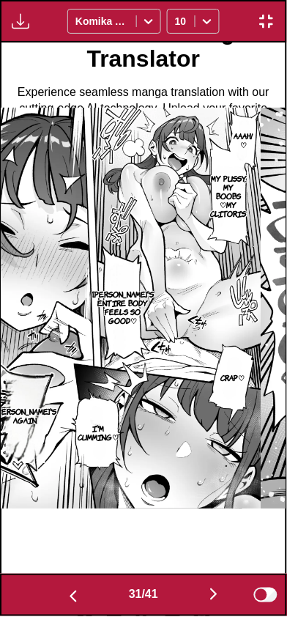
click at [196, 601] on button "button" at bounding box center [214, 595] width 88 height 21
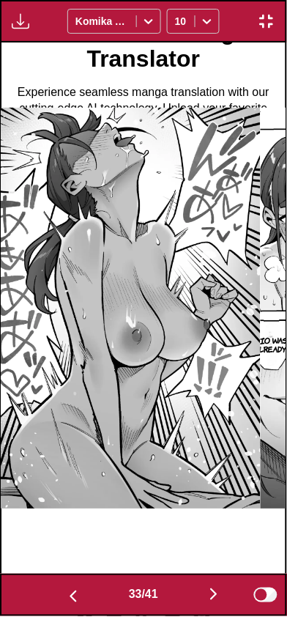
click at [197, 601] on button "button" at bounding box center [214, 595] width 88 height 21
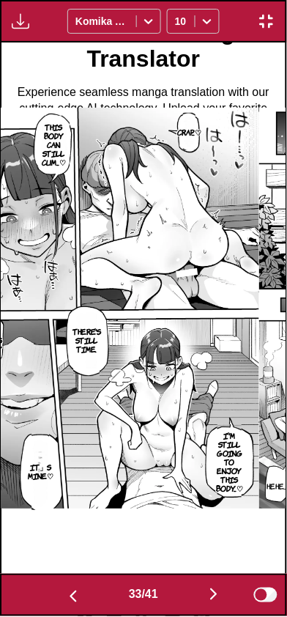
click at [196, 600] on button "button" at bounding box center [214, 595] width 88 height 21
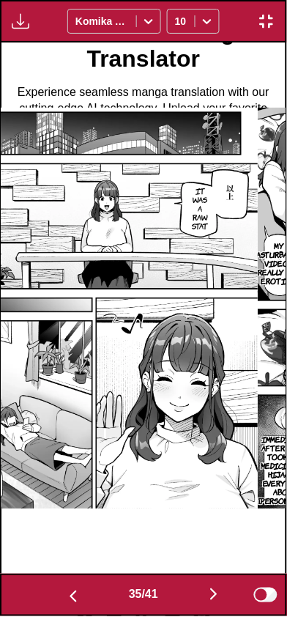
click at [198, 599] on button "button" at bounding box center [214, 595] width 88 height 21
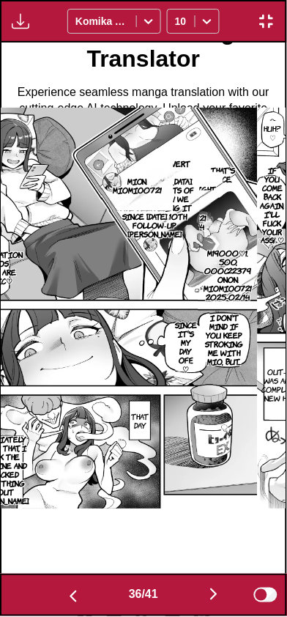
click at [198, 601] on button "button" at bounding box center [214, 595] width 88 height 21
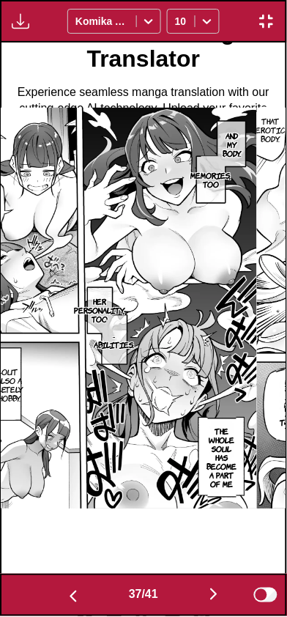
click at [73, 592] on img "button" at bounding box center [73, 597] width 18 height 18
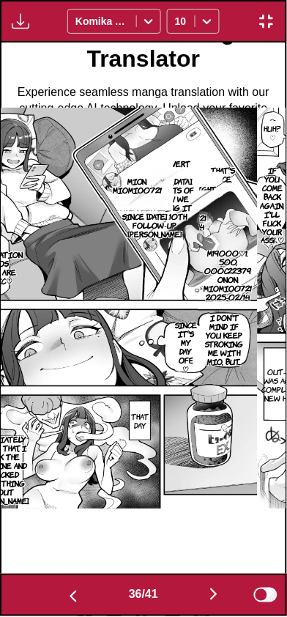
click at [64, 593] on img "button" at bounding box center [73, 597] width 18 height 18
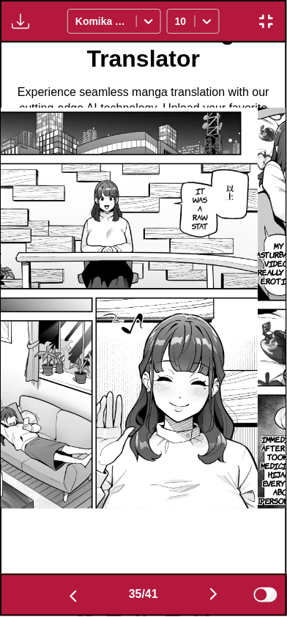
click at [219, 598] on img "button" at bounding box center [214, 595] width 18 height 18
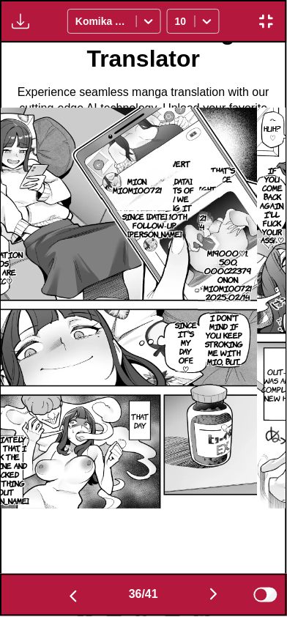
click at [219, 601] on img "button" at bounding box center [214, 595] width 18 height 18
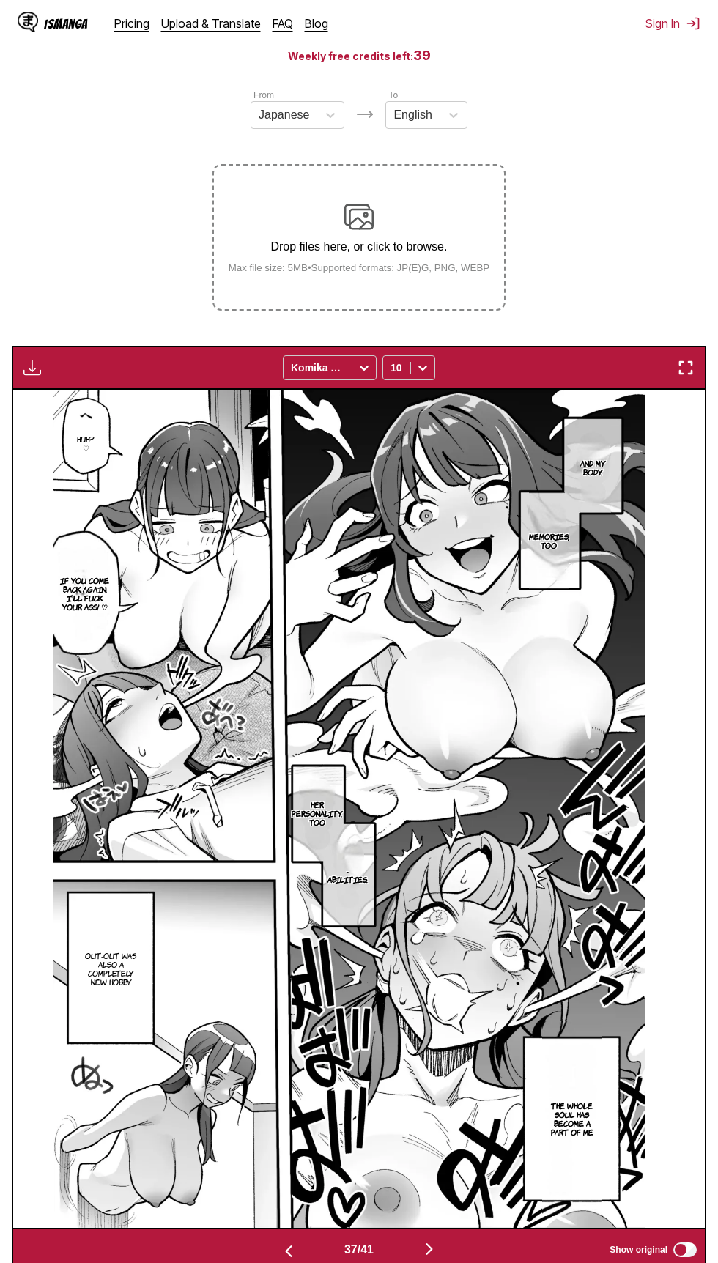
scroll to position [168, 0]
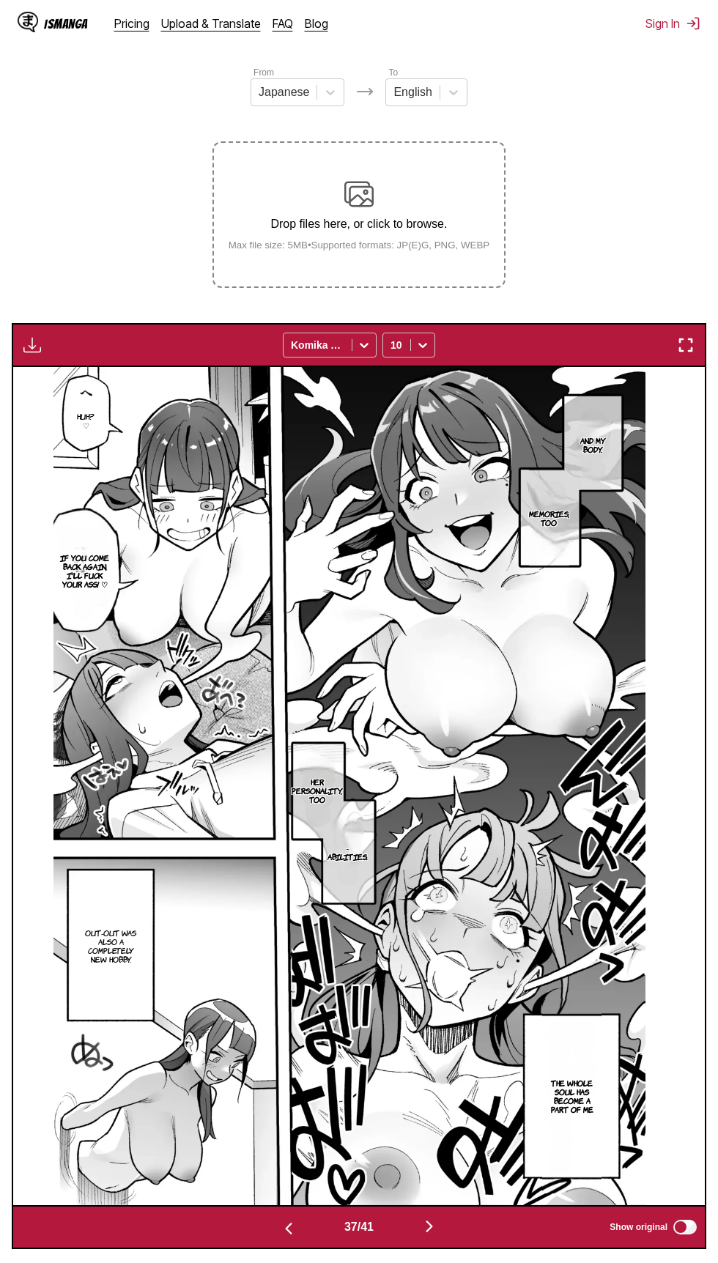
click at [686, 342] on img "button" at bounding box center [686, 345] width 18 height 18
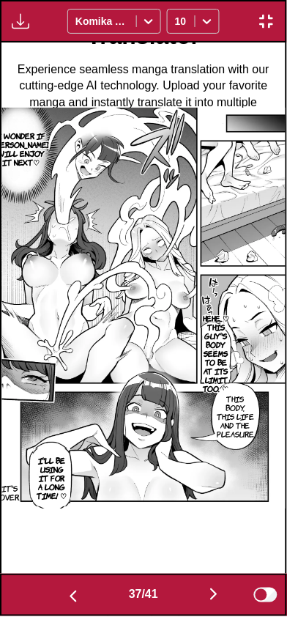
scroll to position [0, 10260]
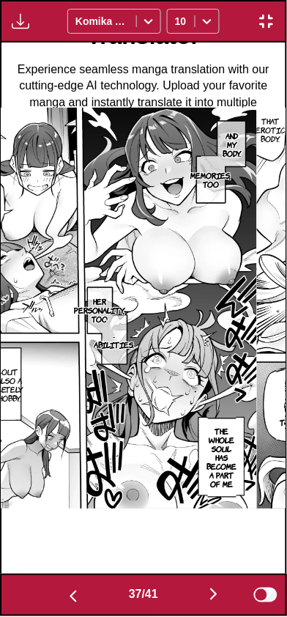
click at [75, 586] on button "button" at bounding box center [73, 595] width 88 height 21
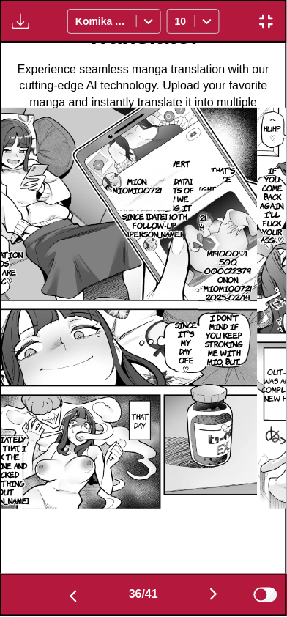
click at [70, 587] on button "button" at bounding box center [73, 595] width 88 height 21
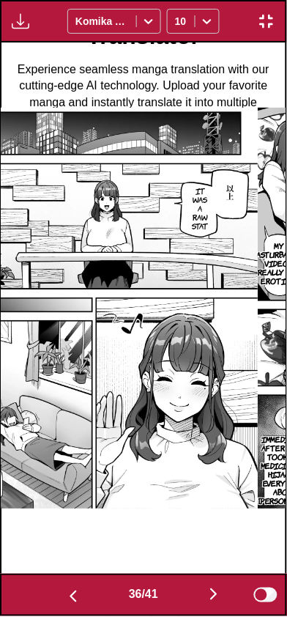
click at [72, 585] on button "button" at bounding box center [73, 595] width 88 height 21
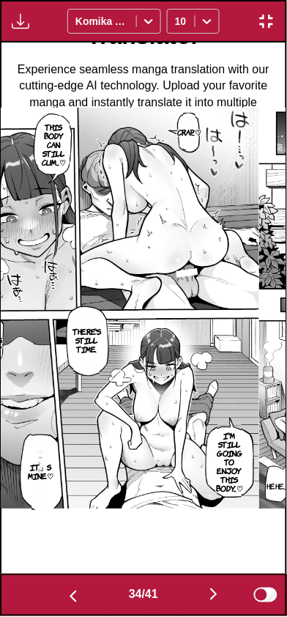
click at [72, 576] on div "34 / 41 Show original" at bounding box center [143, 595] width 287 height 42
click at [78, 574] on div "Crap...♡ This body can still cum...♡ There's still time. Mio was already I'm st…" at bounding box center [117, 308] width 284 height 532
click at [75, 576] on div "34 / 41 Show original" at bounding box center [143, 595] width 287 height 42
click at [78, 574] on div "Crap...♡ This body can still cum...♡ There's still time. Mio was already I'm st…" at bounding box center [117, 308] width 284 height 532
click at [67, 576] on div "34 / 41 Show original" at bounding box center [143, 595] width 287 height 42
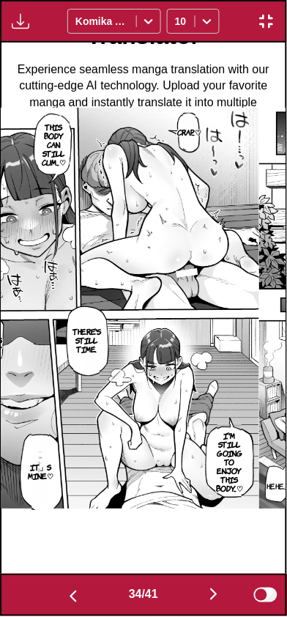
click at [67, 587] on button "button" at bounding box center [73, 595] width 88 height 21
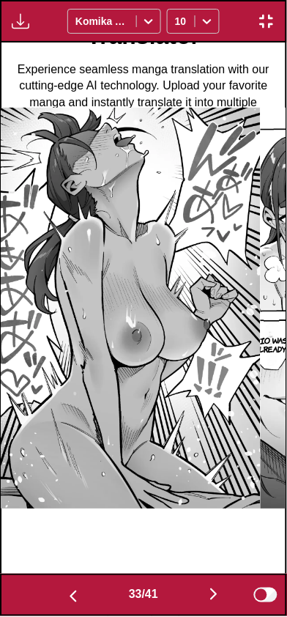
click at [64, 596] on img "button" at bounding box center [73, 597] width 18 height 18
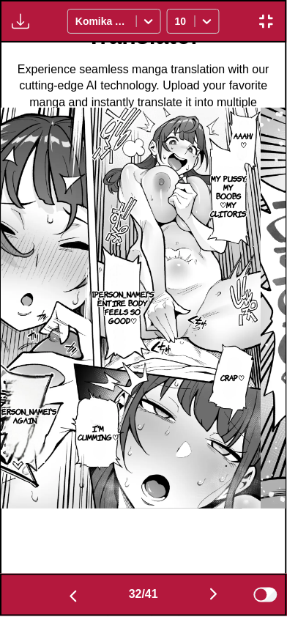
click at [68, 593] on img "button" at bounding box center [73, 597] width 18 height 18
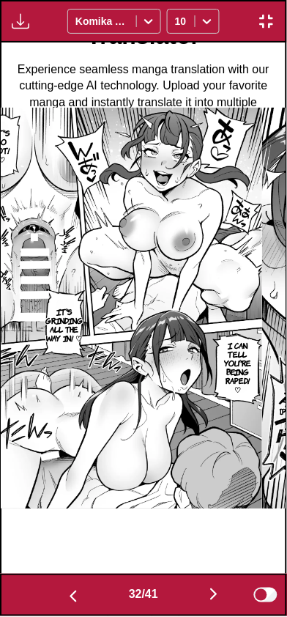
click at [67, 588] on img "button" at bounding box center [73, 597] width 18 height 18
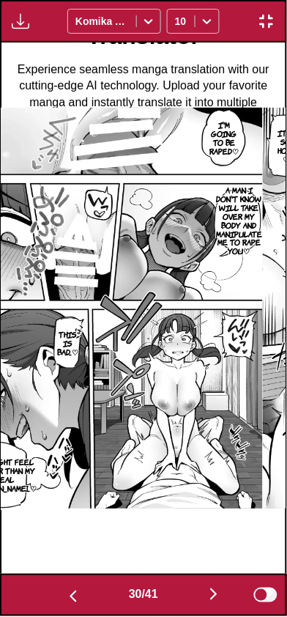
click at [70, 592] on img "button" at bounding box center [73, 597] width 18 height 18
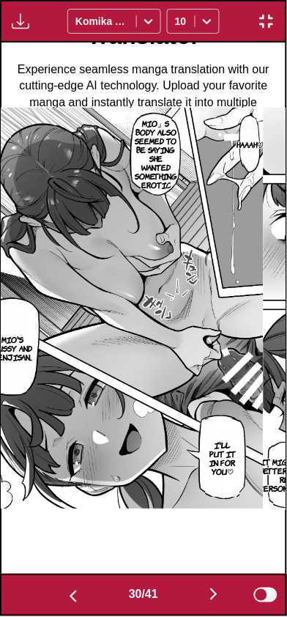
click at [64, 590] on img "button" at bounding box center [73, 597] width 18 height 18
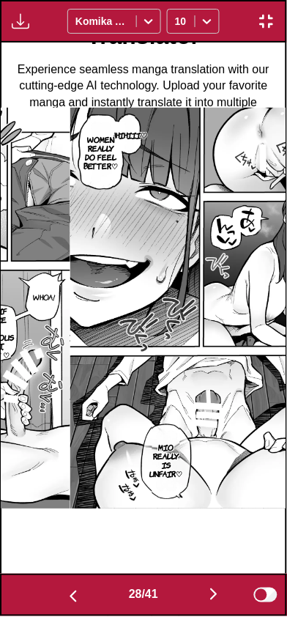
click at [64, 590] on img "button" at bounding box center [73, 597] width 18 height 18
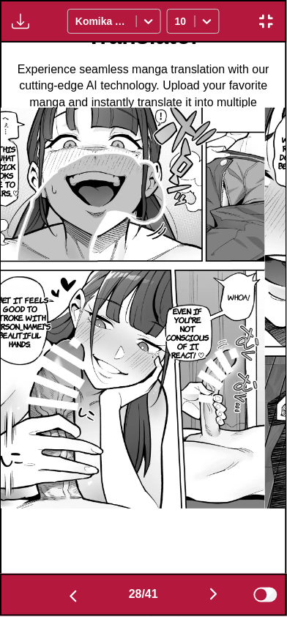
click at [65, 594] on img "button" at bounding box center [73, 597] width 18 height 18
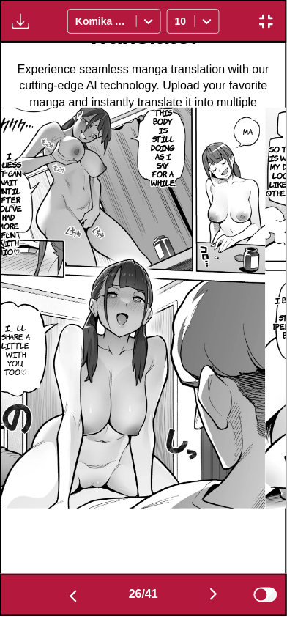
click at [65, 590] on img "button" at bounding box center [73, 597] width 18 height 18
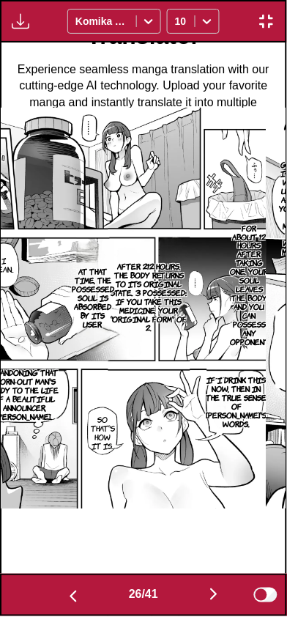
click at [67, 593] on img "button" at bounding box center [73, 597] width 18 height 18
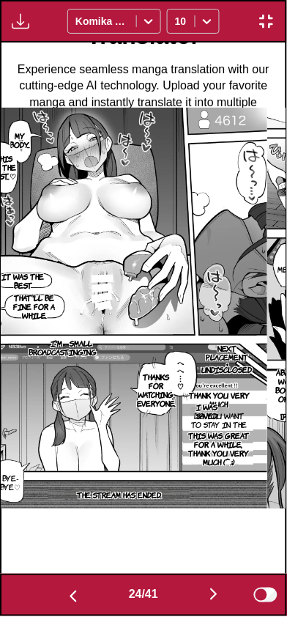
click at [67, 593] on img "button" at bounding box center [73, 597] width 18 height 18
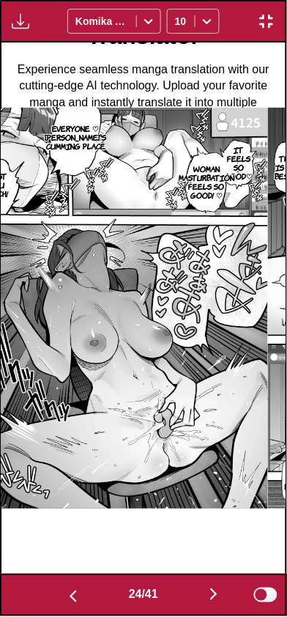
click at [68, 594] on img "button" at bounding box center [73, 597] width 18 height 18
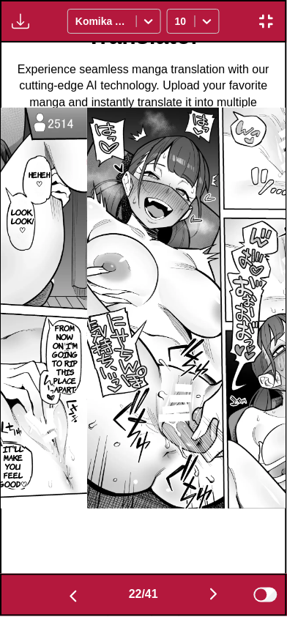
click at [68, 595] on img "button" at bounding box center [73, 597] width 18 height 18
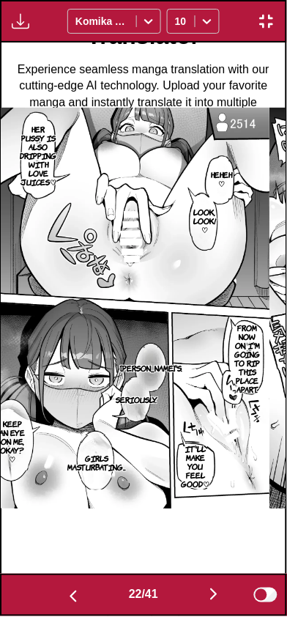
click at [68, 596] on img "button" at bounding box center [73, 597] width 18 height 18
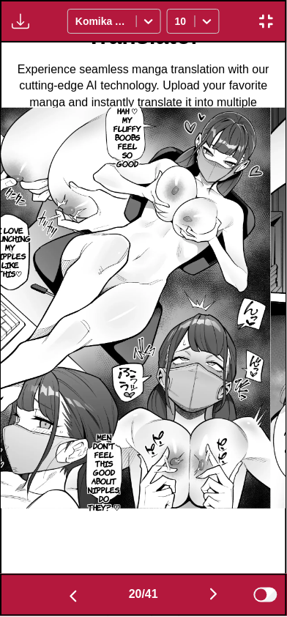
click at [69, 595] on img "button" at bounding box center [73, 597] width 18 height 18
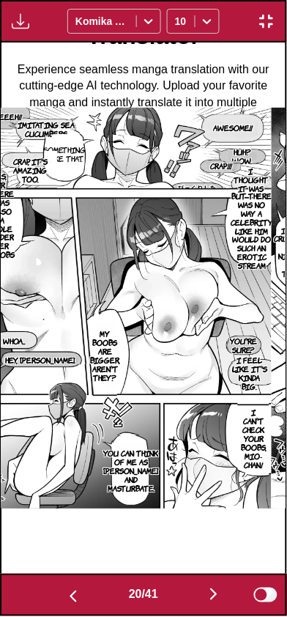
click at [67, 598] on img "button" at bounding box center [73, 597] width 18 height 18
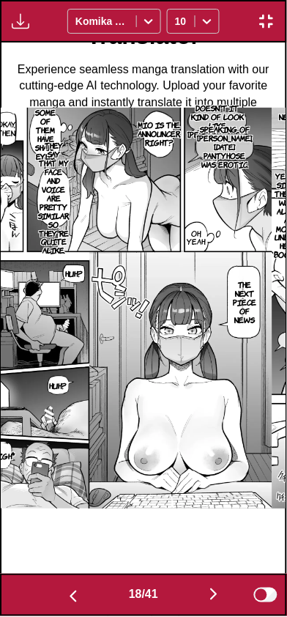
click at [68, 601] on img "button" at bounding box center [73, 597] width 18 height 18
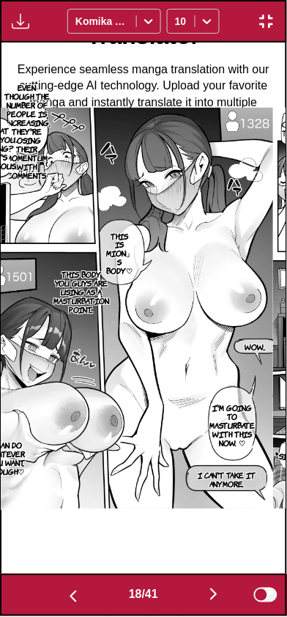
click at [66, 600] on img "button" at bounding box center [73, 597] width 18 height 18
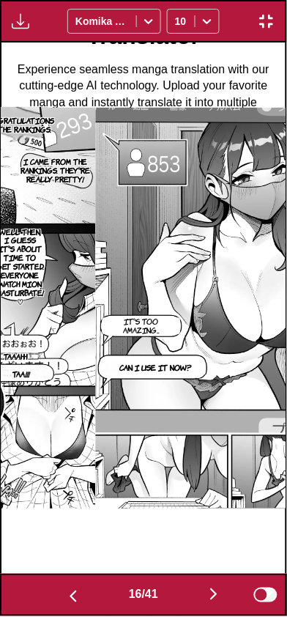
click at [64, 600] on img "button" at bounding box center [73, 597] width 18 height 18
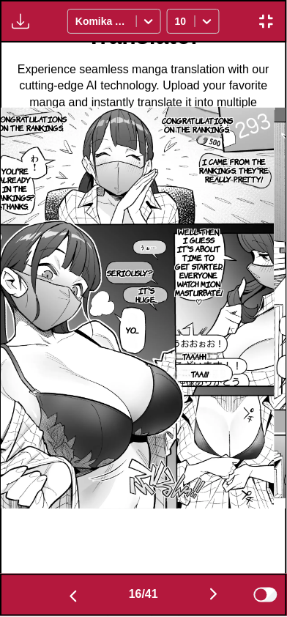
click at [64, 601] on img "button" at bounding box center [73, 597] width 18 height 18
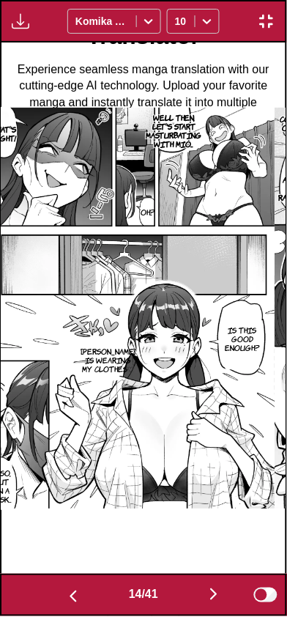
click at [64, 600] on img "button" at bounding box center [73, 597] width 18 height 18
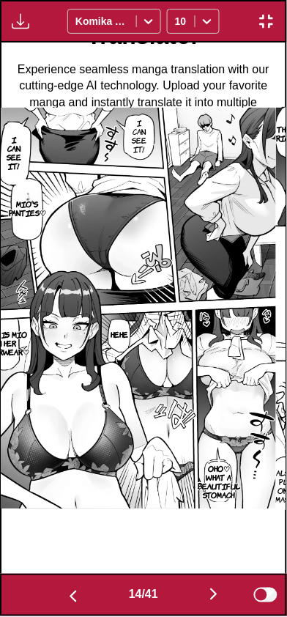
click at [64, 600] on img "button" at bounding box center [73, 597] width 18 height 18
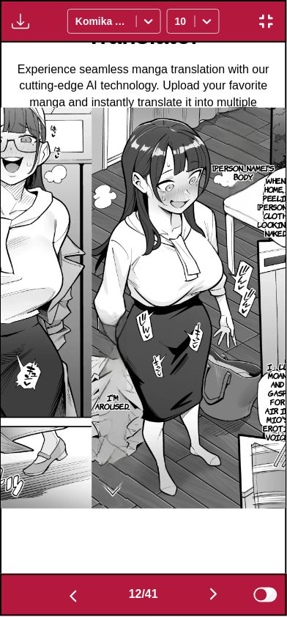
click at [64, 600] on img "button" at bounding box center [73, 597] width 18 height 18
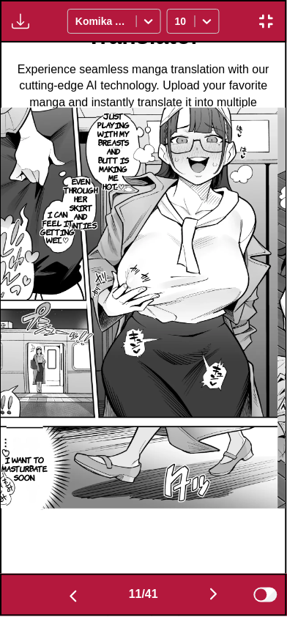
click at [64, 598] on img "button" at bounding box center [73, 597] width 18 height 18
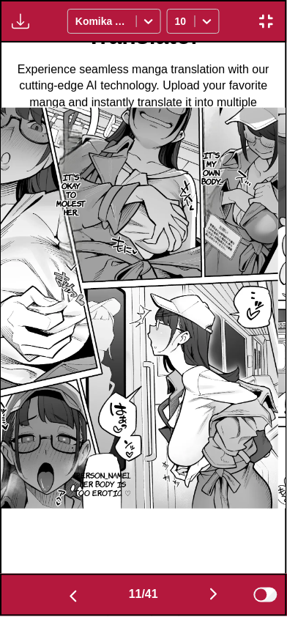
click at [64, 600] on img "button" at bounding box center [73, 597] width 18 height 18
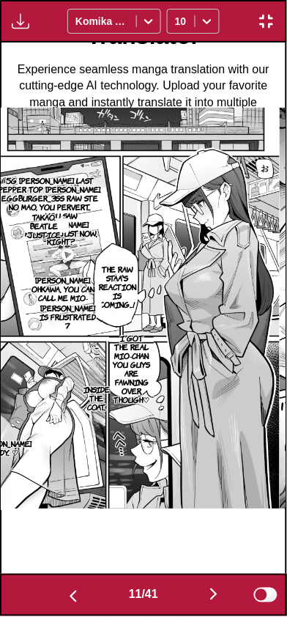
click at [61, 598] on button "button" at bounding box center [73, 595] width 88 height 21
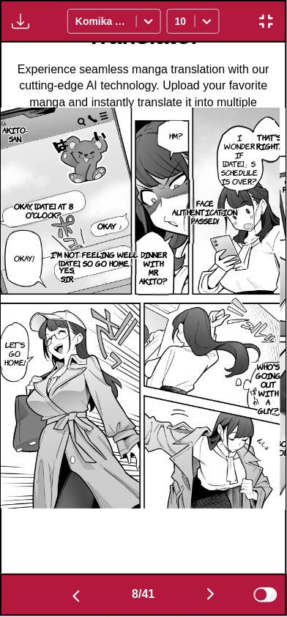
click at [60, 597] on button "button" at bounding box center [76, 595] width 88 height 21
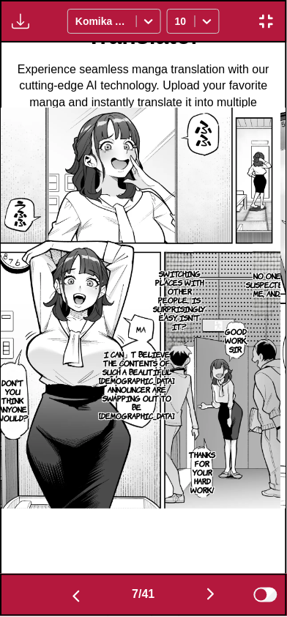
click at [60, 598] on button "button" at bounding box center [76, 595] width 88 height 21
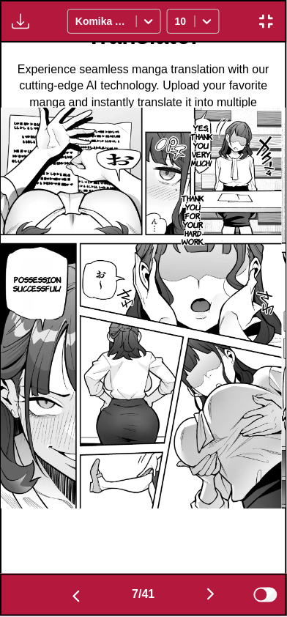
click at [61, 595] on button "button" at bounding box center [76, 595] width 88 height 21
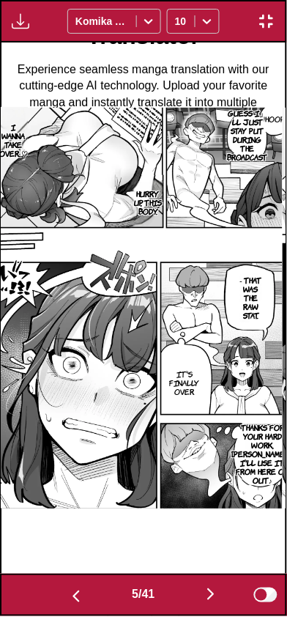
click at [60, 598] on button "button" at bounding box center [76, 595] width 88 height 21
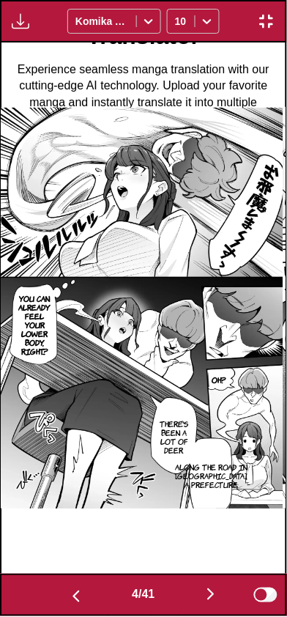
click at [60, 597] on button "button" at bounding box center [76, 595] width 88 height 21
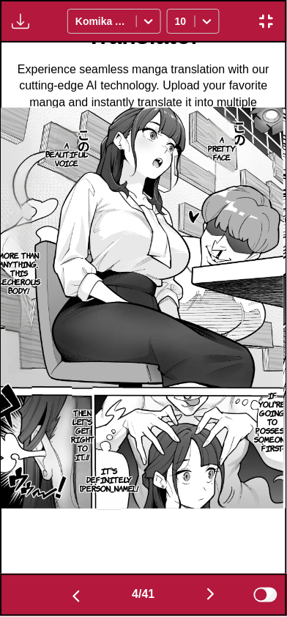
click at [60, 597] on button "button" at bounding box center [76, 595] width 88 height 21
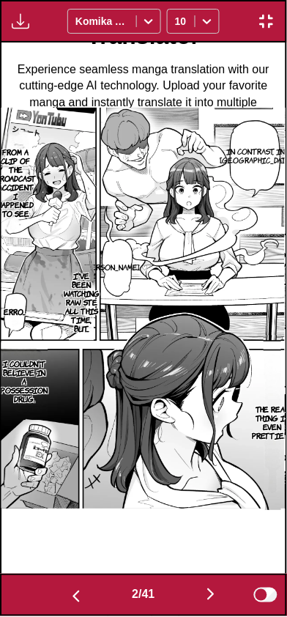
click at [60, 596] on button "button" at bounding box center [76, 595] width 88 height 21
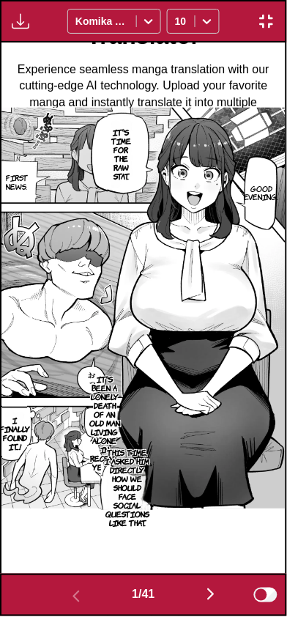
click at [214, 588] on img "button" at bounding box center [211, 595] width 18 height 18
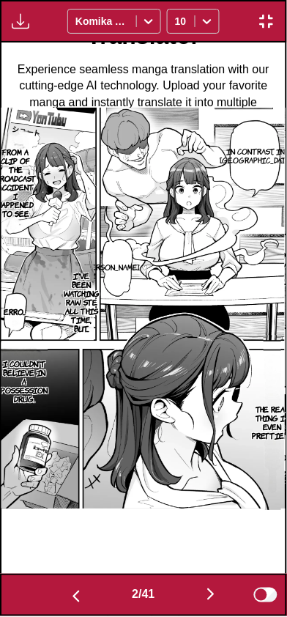
click at [212, 601] on img "button" at bounding box center [211, 595] width 18 height 18
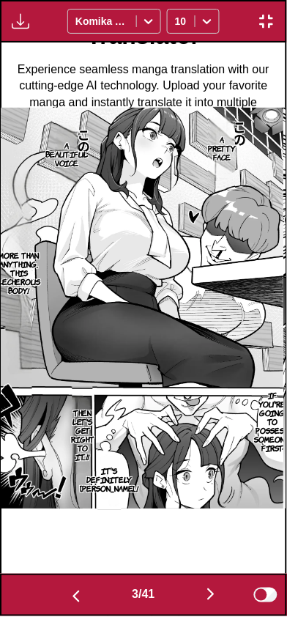
click at [213, 604] on button "button" at bounding box center [211, 595] width 88 height 21
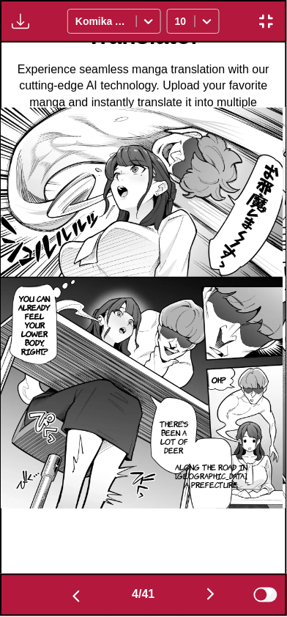
click at [209, 598] on img "button" at bounding box center [211, 595] width 18 height 18
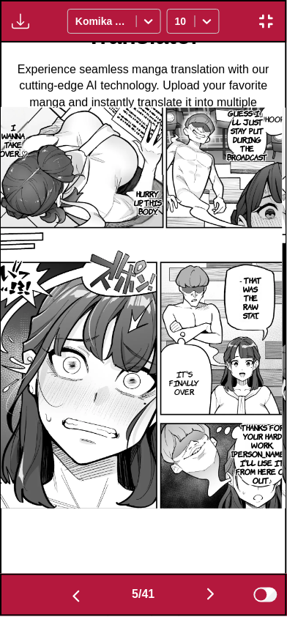
click at [220, 598] on img "button" at bounding box center [211, 595] width 18 height 18
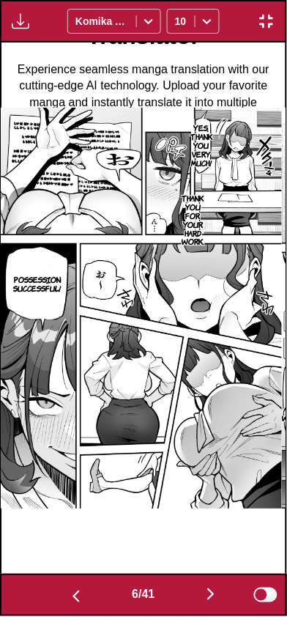
click at [220, 601] on img "button" at bounding box center [211, 595] width 18 height 18
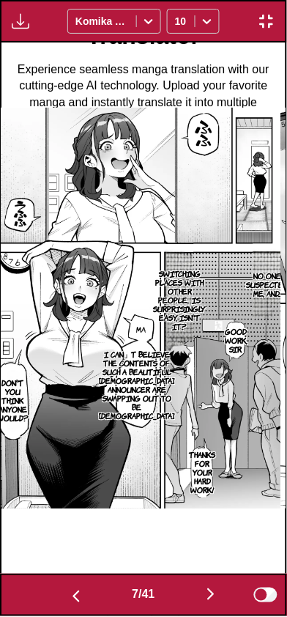
click at [214, 598] on img "button" at bounding box center [211, 595] width 18 height 18
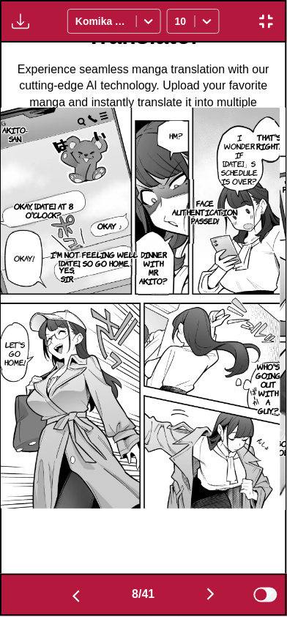
click at [209, 598] on img "button" at bounding box center [211, 595] width 18 height 18
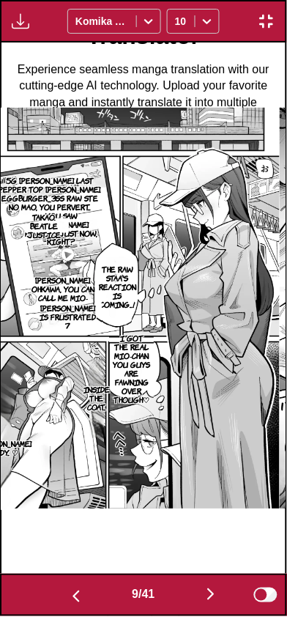
click at [211, 601] on img "button" at bounding box center [211, 595] width 18 height 18
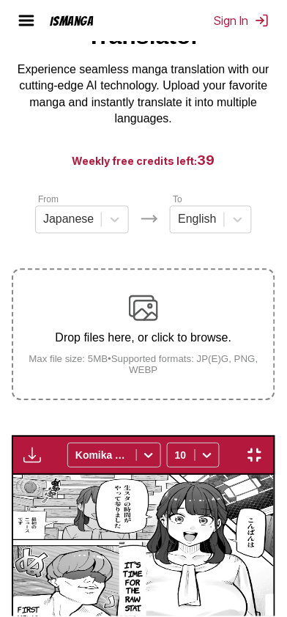
scroll to position [0, 2565]
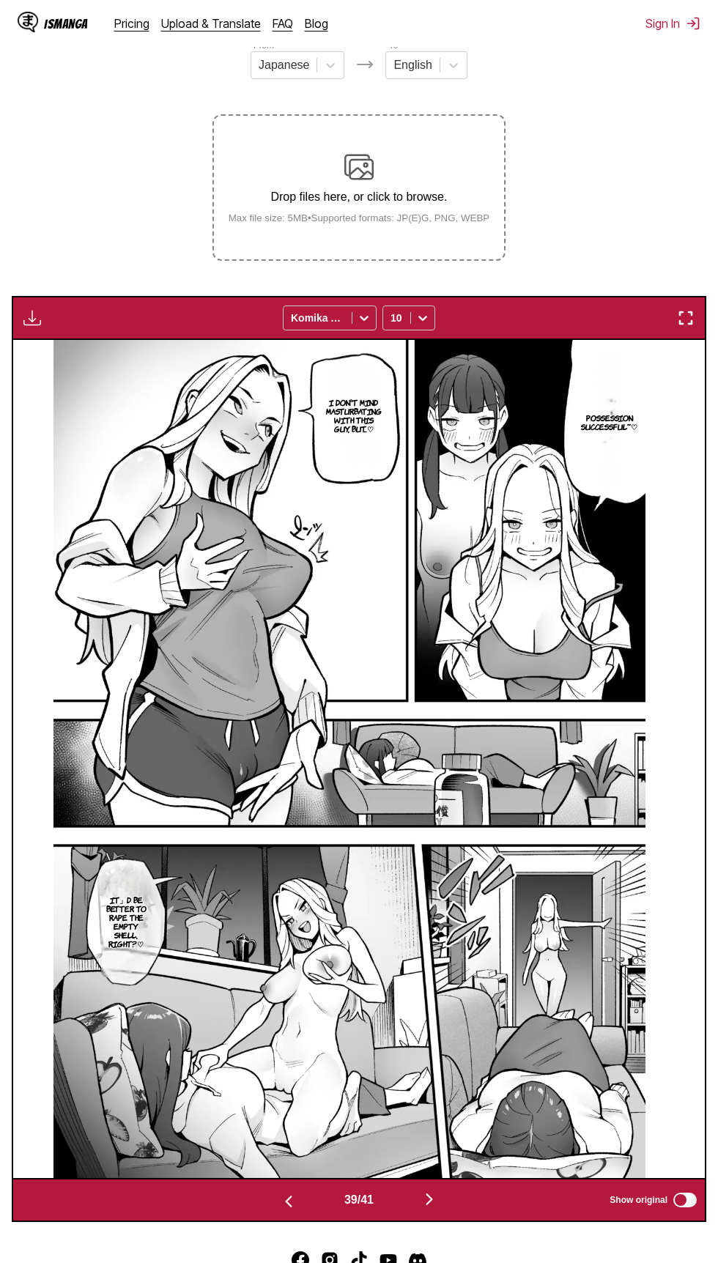
scroll to position [206, 0]
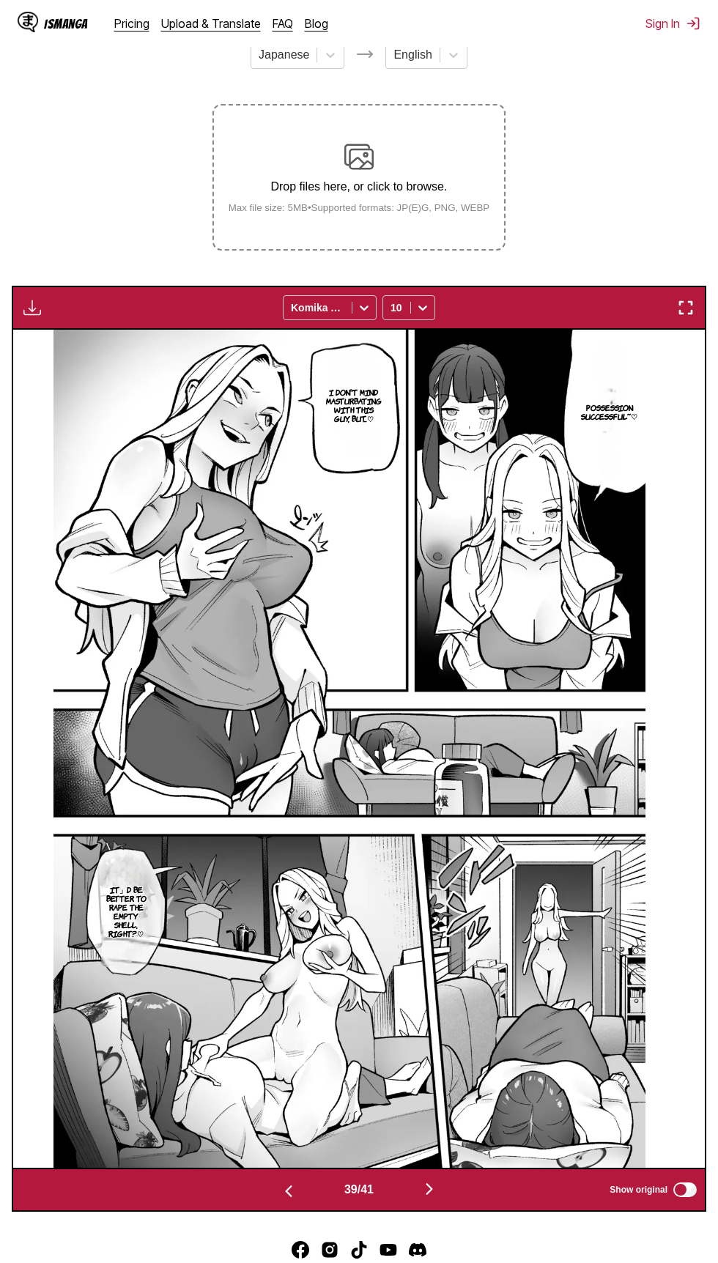
click at [286, 311] on img "button" at bounding box center [686, 308] width 18 height 18
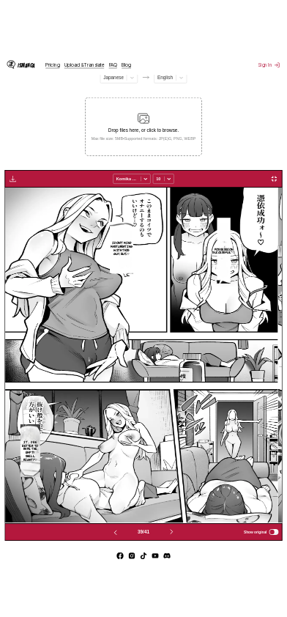
scroll to position [101, 0]
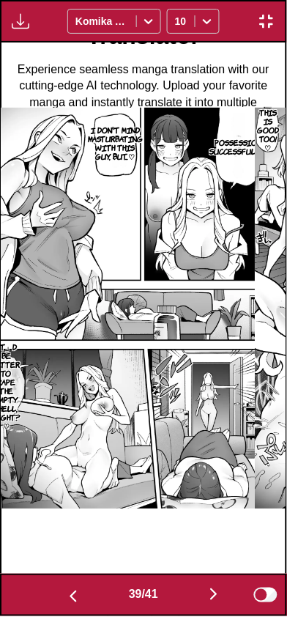
click at [209, 591] on img "button" at bounding box center [214, 595] width 18 height 18
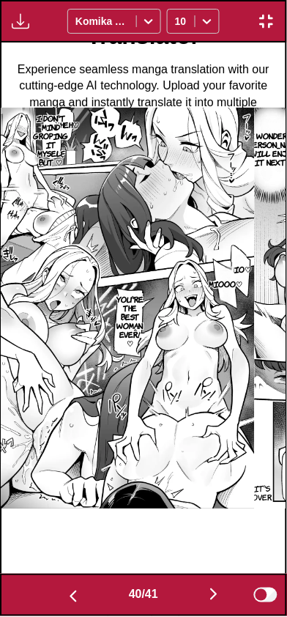
click at [204, 592] on button "button" at bounding box center [214, 595] width 88 height 21
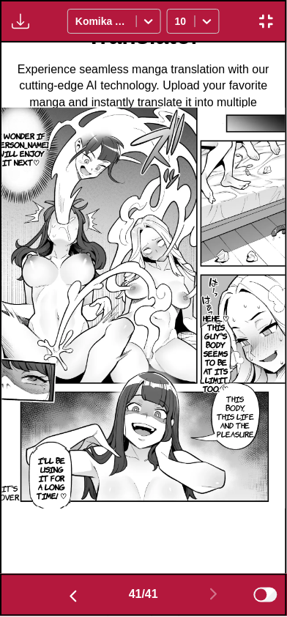
click at [65, 602] on img "button" at bounding box center [73, 597] width 18 height 18
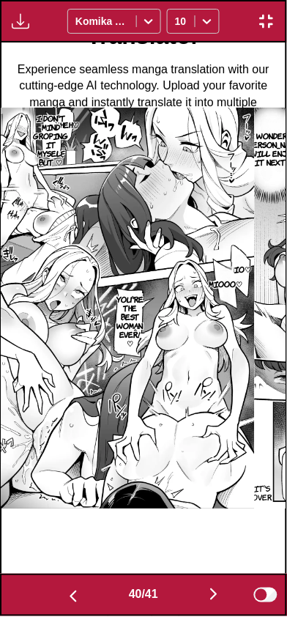
click at [67, 604] on img "button" at bounding box center [73, 597] width 18 height 18
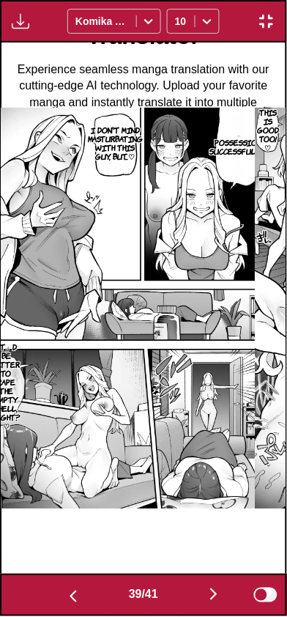
click at [64, 604] on img "button" at bounding box center [73, 597] width 18 height 18
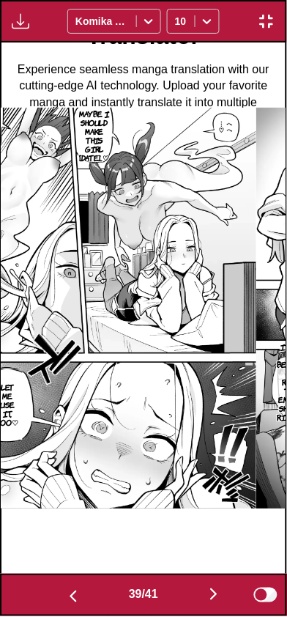
click at [64, 604] on img "button" at bounding box center [73, 597] width 18 height 18
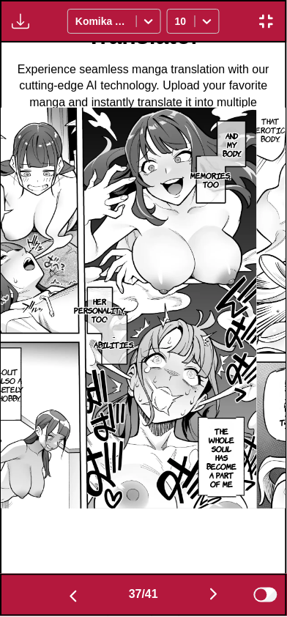
click at [206, 601] on button "button" at bounding box center [214, 595] width 88 height 21
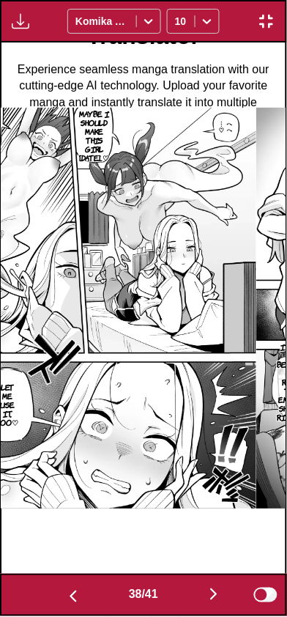
click at [58, 593] on button "button" at bounding box center [73, 595] width 88 height 21
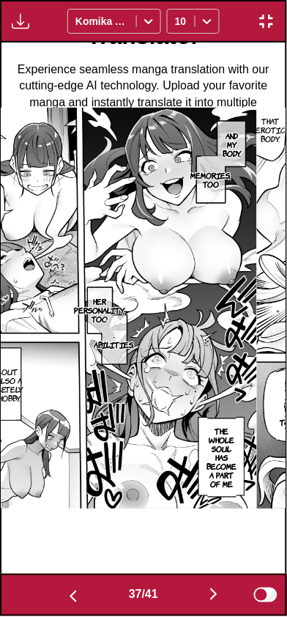
click at [207, 601] on button "button" at bounding box center [214, 595] width 88 height 21
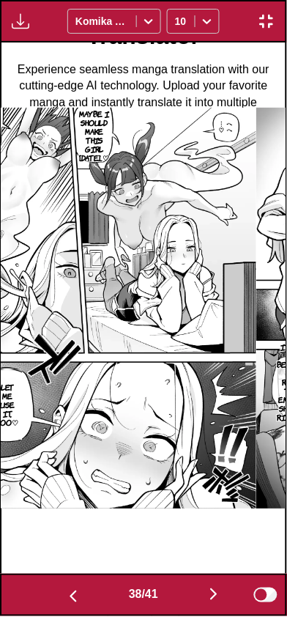
click at [209, 604] on button "button" at bounding box center [214, 595] width 88 height 21
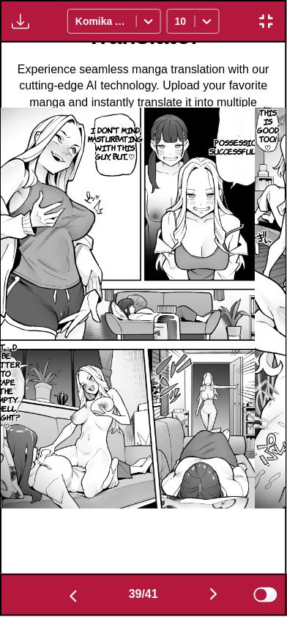
click at [218, 606] on button "button" at bounding box center [214, 595] width 88 height 21
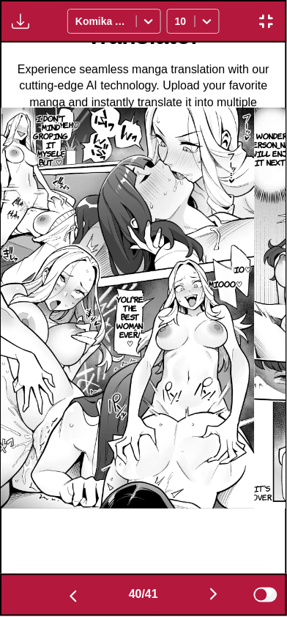
click at [218, 603] on button "button" at bounding box center [214, 595] width 88 height 21
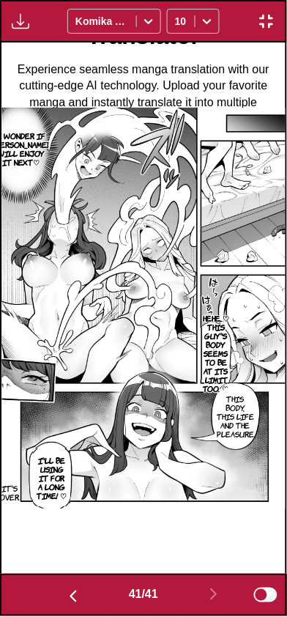
click at [71, 604] on img "button" at bounding box center [73, 597] width 18 height 18
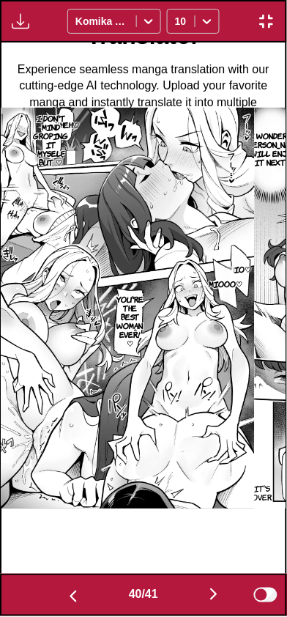
click at [223, 606] on button "button" at bounding box center [214, 595] width 88 height 21
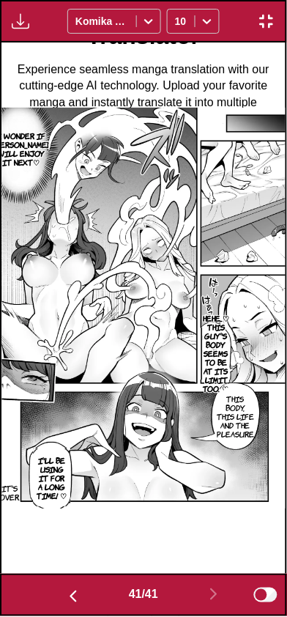
click at [59, 601] on button "button" at bounding box center [73, 595] width 88 height 21
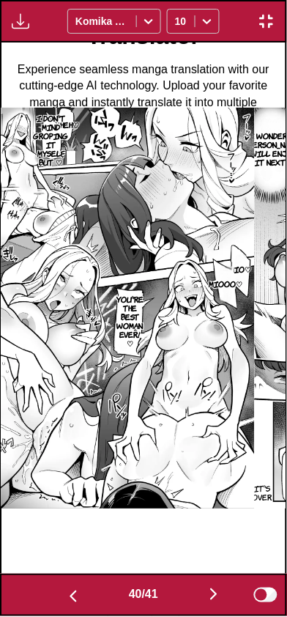
click at [57, 594] on button "button" at bounding box center [73, 595] width 88 height 21
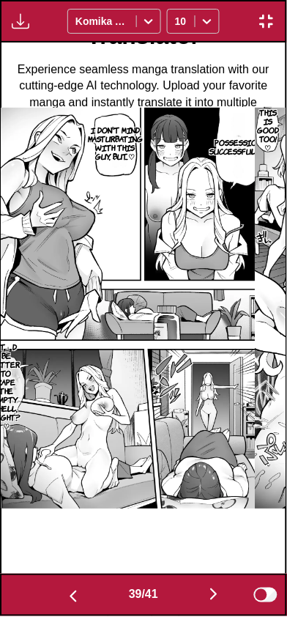
click at [56, 591] on button "button" at bounding box center [73, 595] width 88 height 21
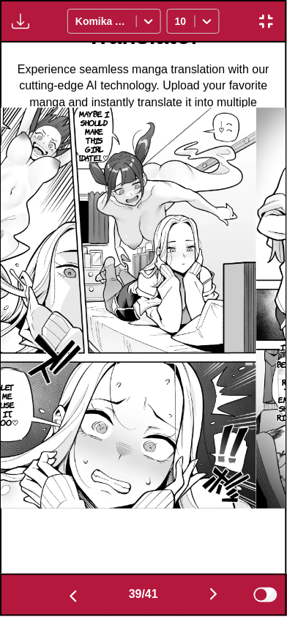
click at [55, 594] on button "button" at bounding box center [73, 595] width 88 height 21
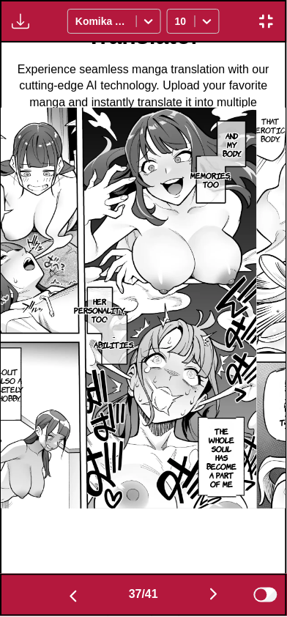
click at [214, 600] on img "button" at bounding box center [214, 595] width 18 height 18
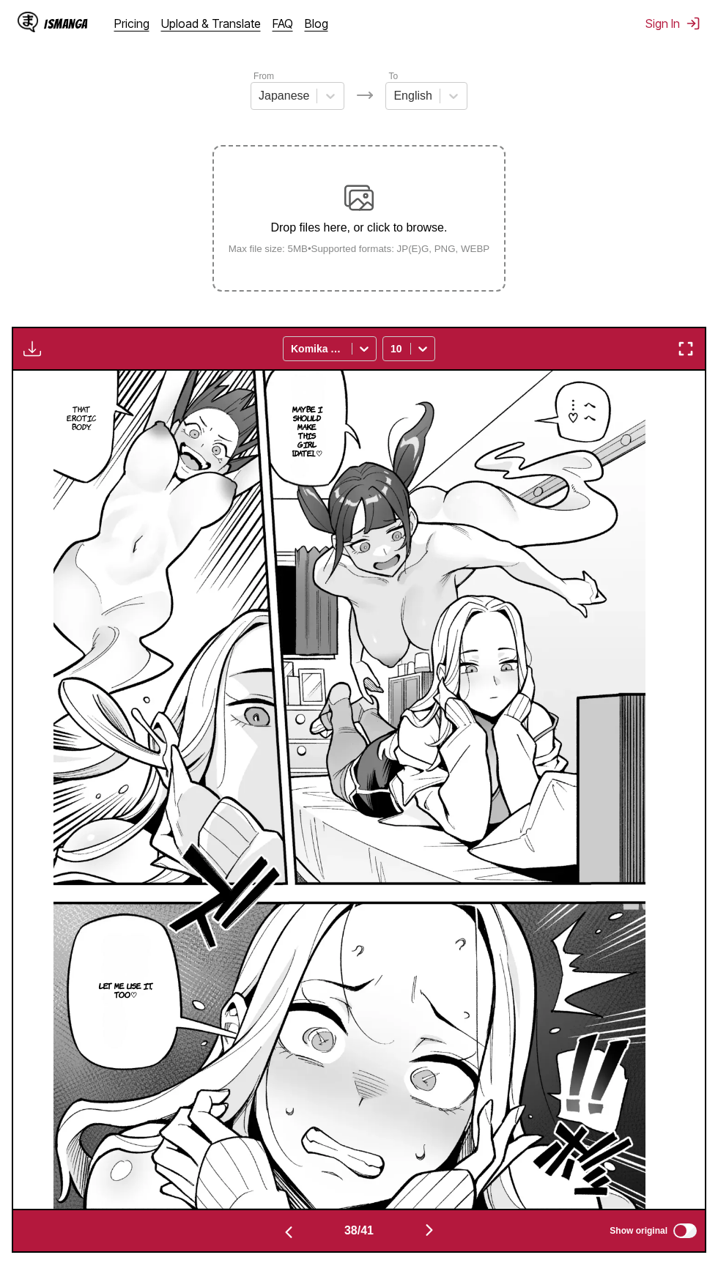
scroll to position [196, 0]
